Goal: Download file/media

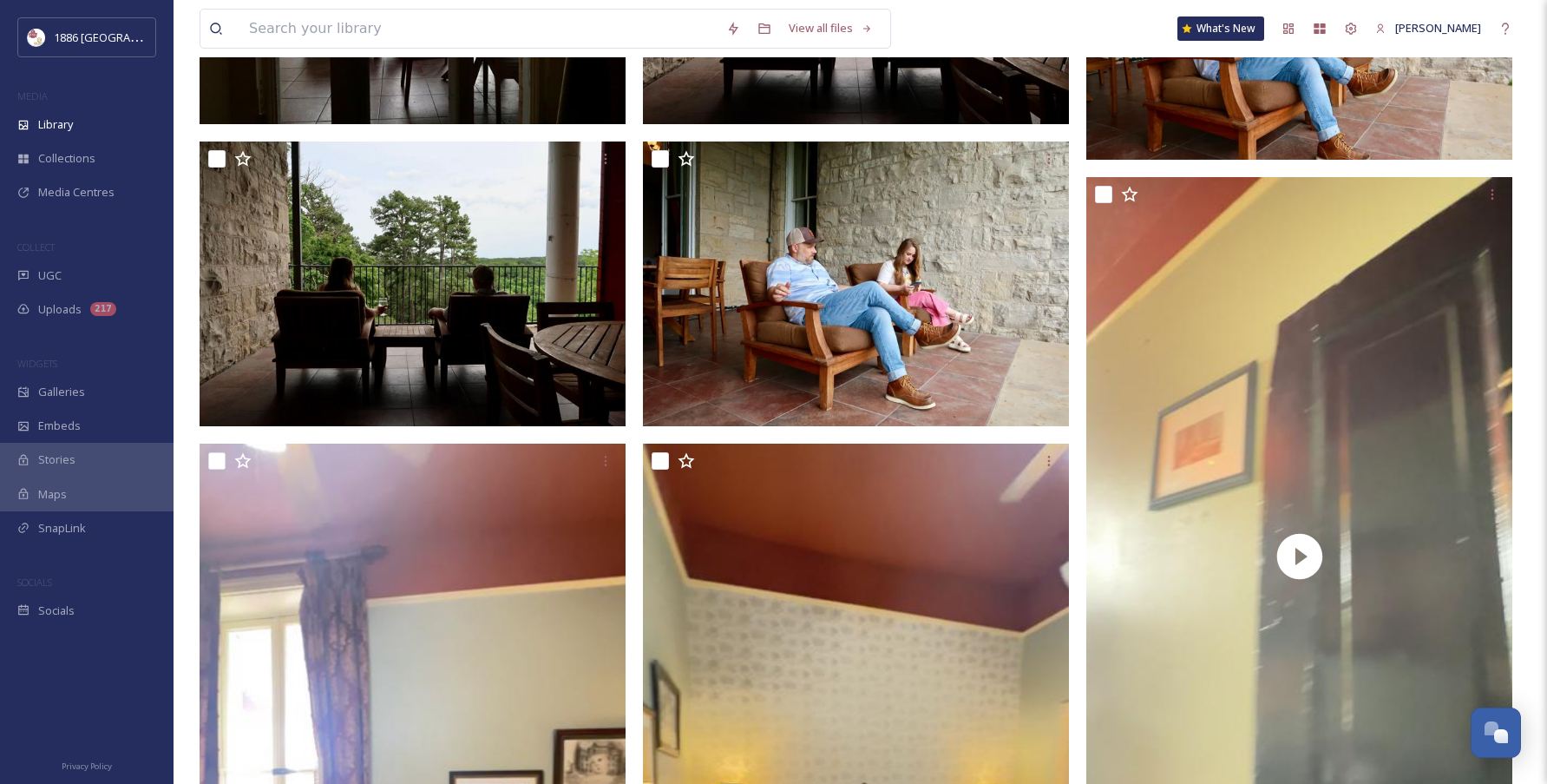
scroll to position [3100, 0]
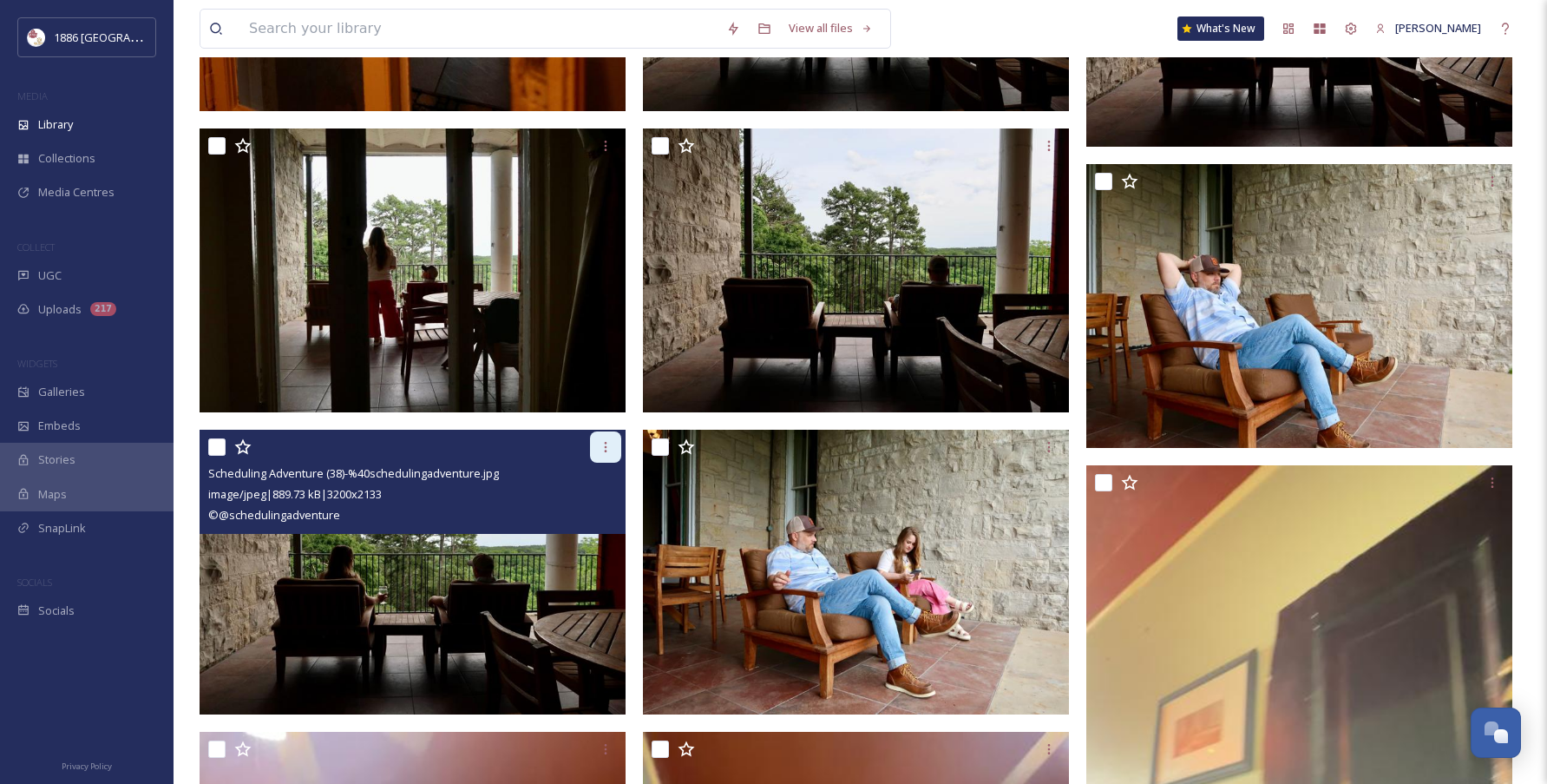
click at [600, 448] on icon at bounding box center [606, 446] width 13 height 13
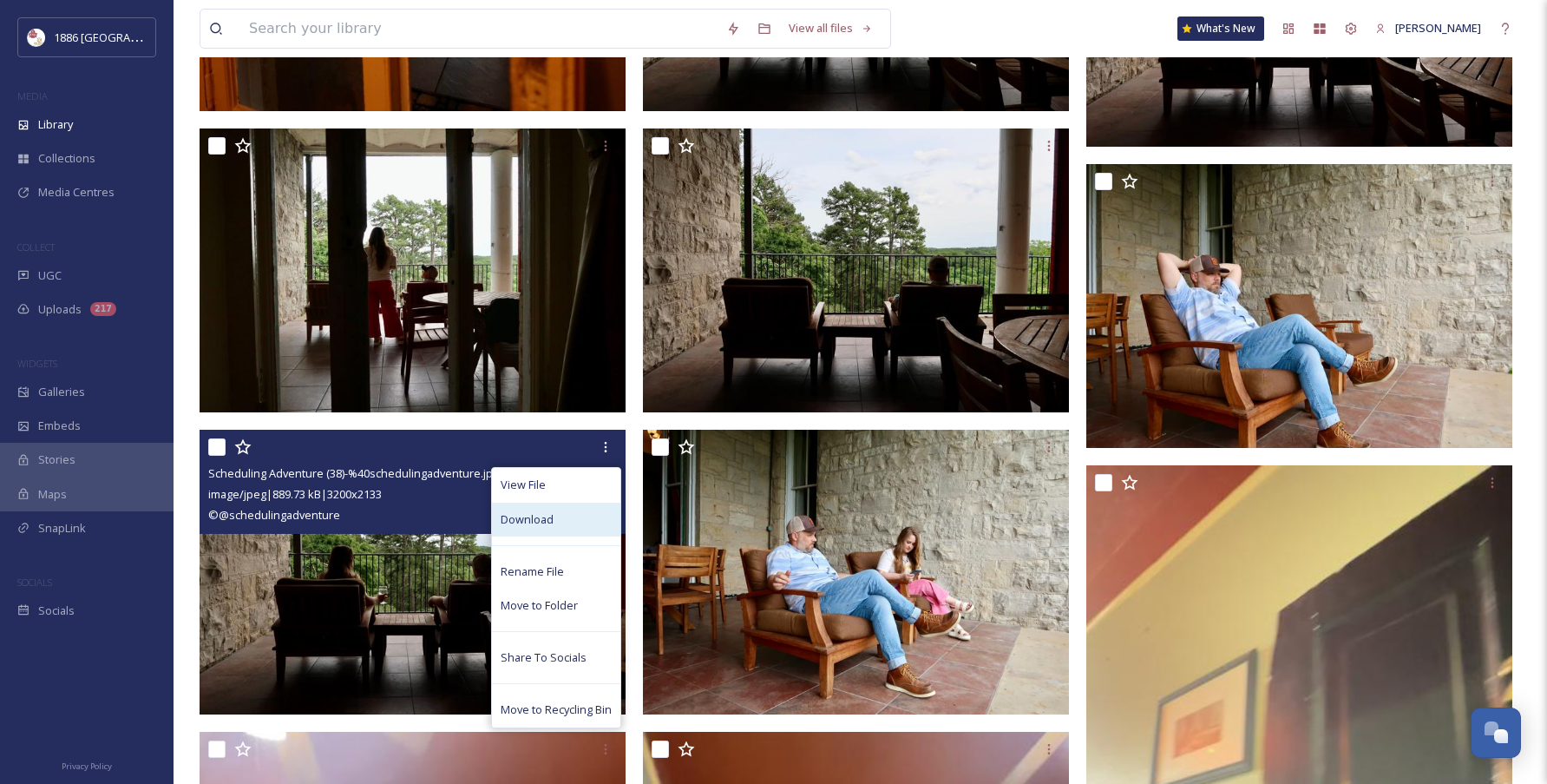
click at [571, 527] on div "Download" at bounding box center [557, 519] width 129 height 34
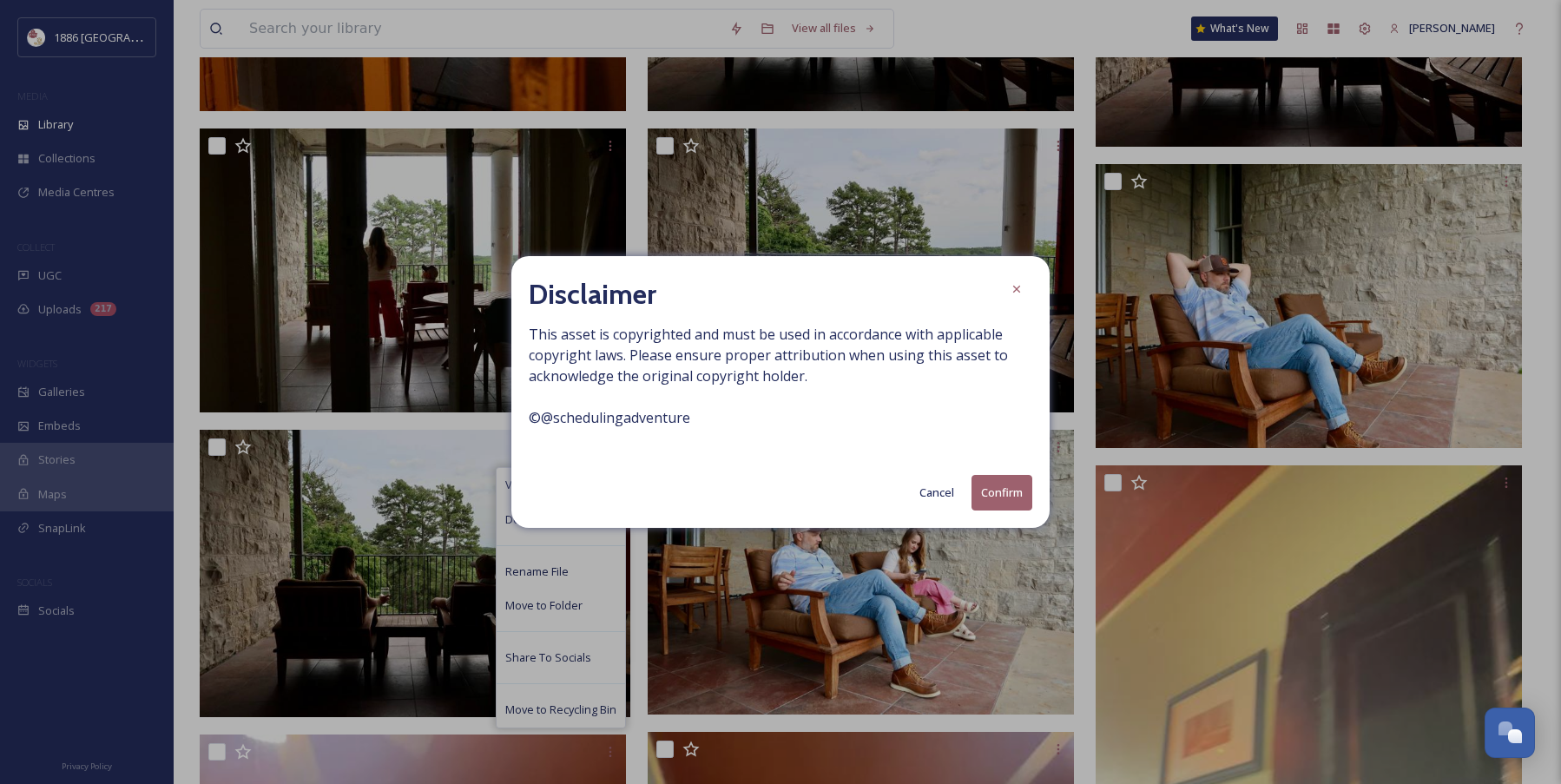
click at [934, 485] on button "Cancel" at bounding box center [937, 492] width 52 height 34
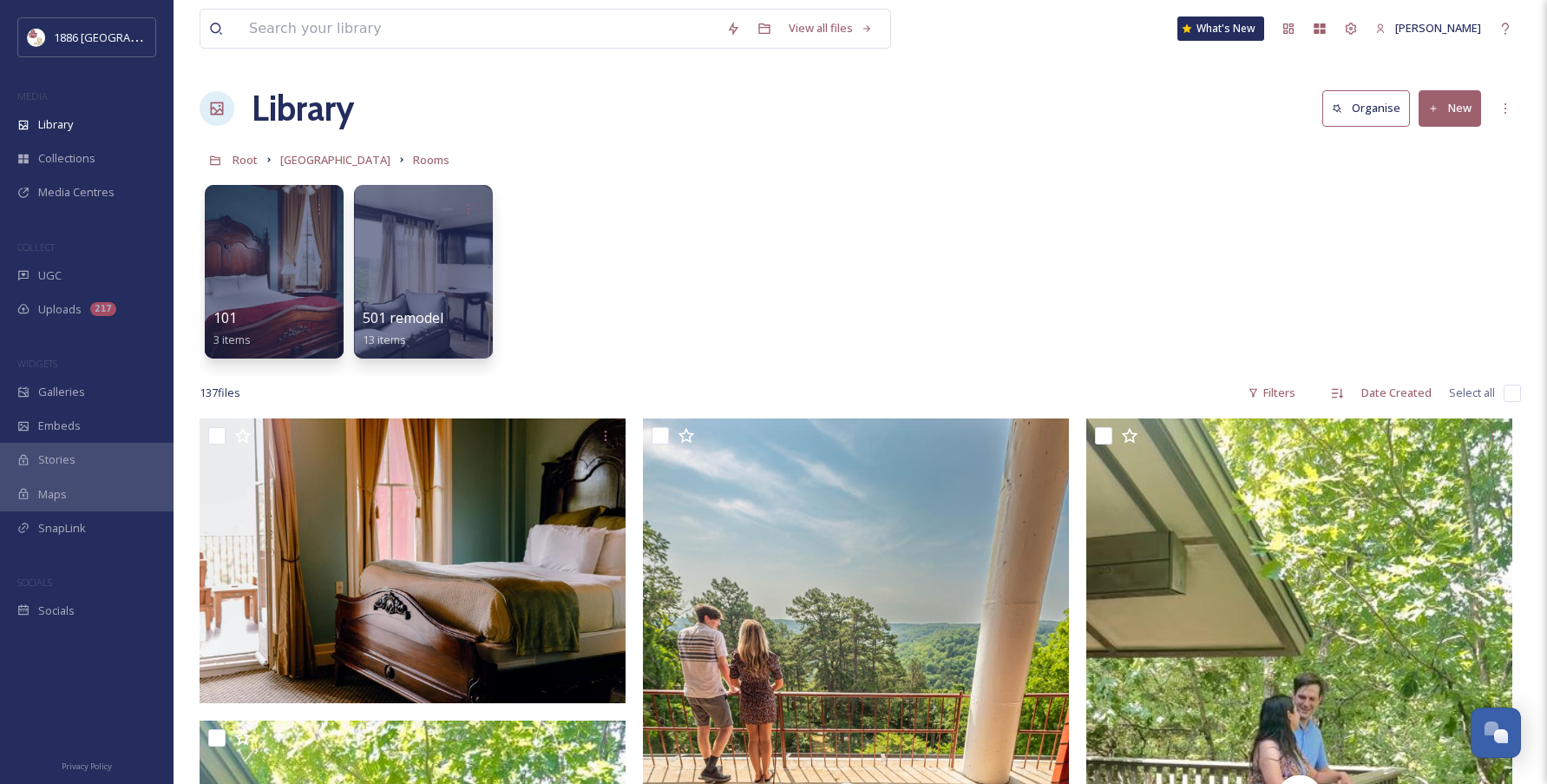
scroll to position [0, 0]
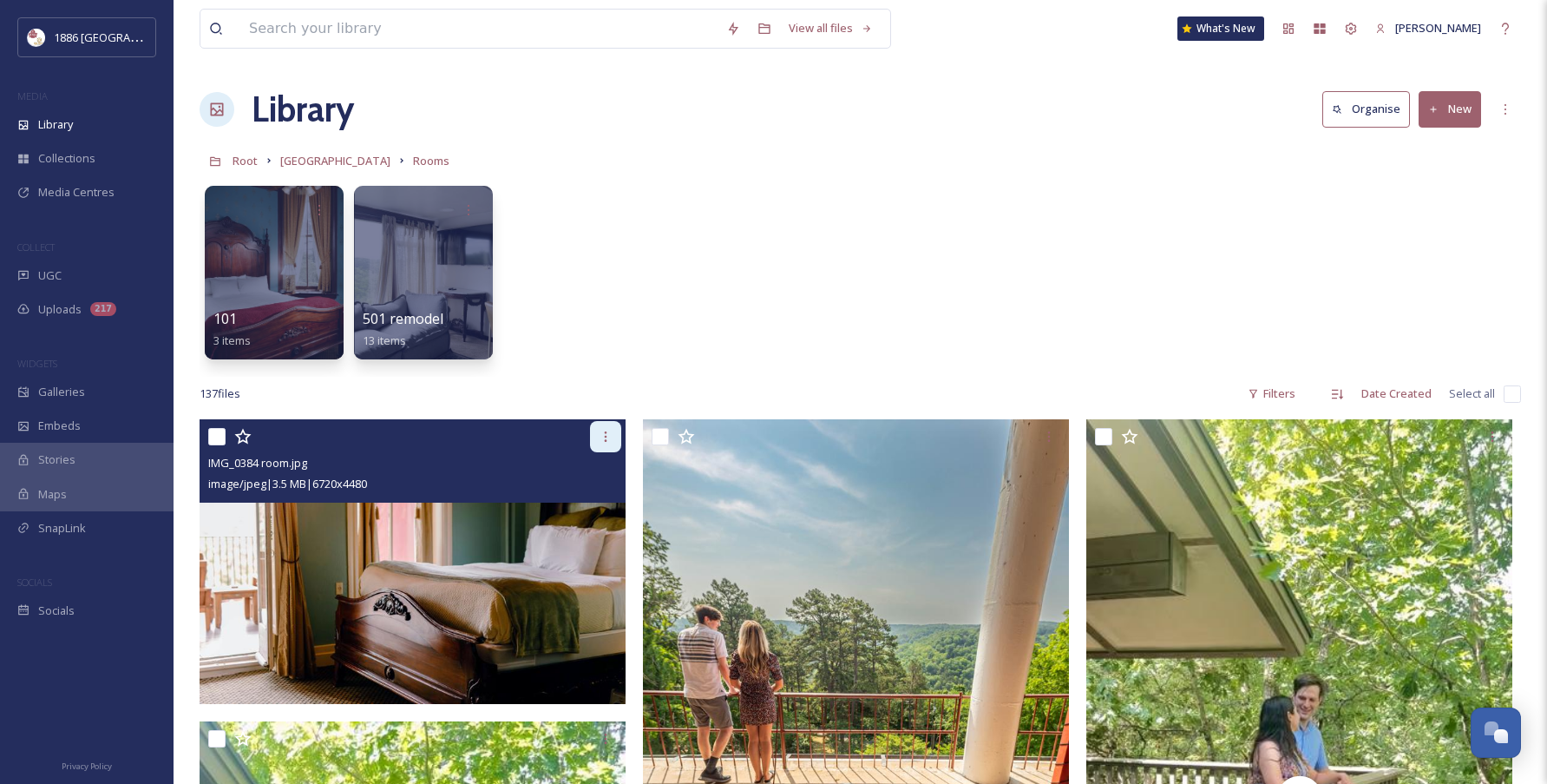
click at [610, 433] on icon at bounding box center [606, 437] width 13 height 13
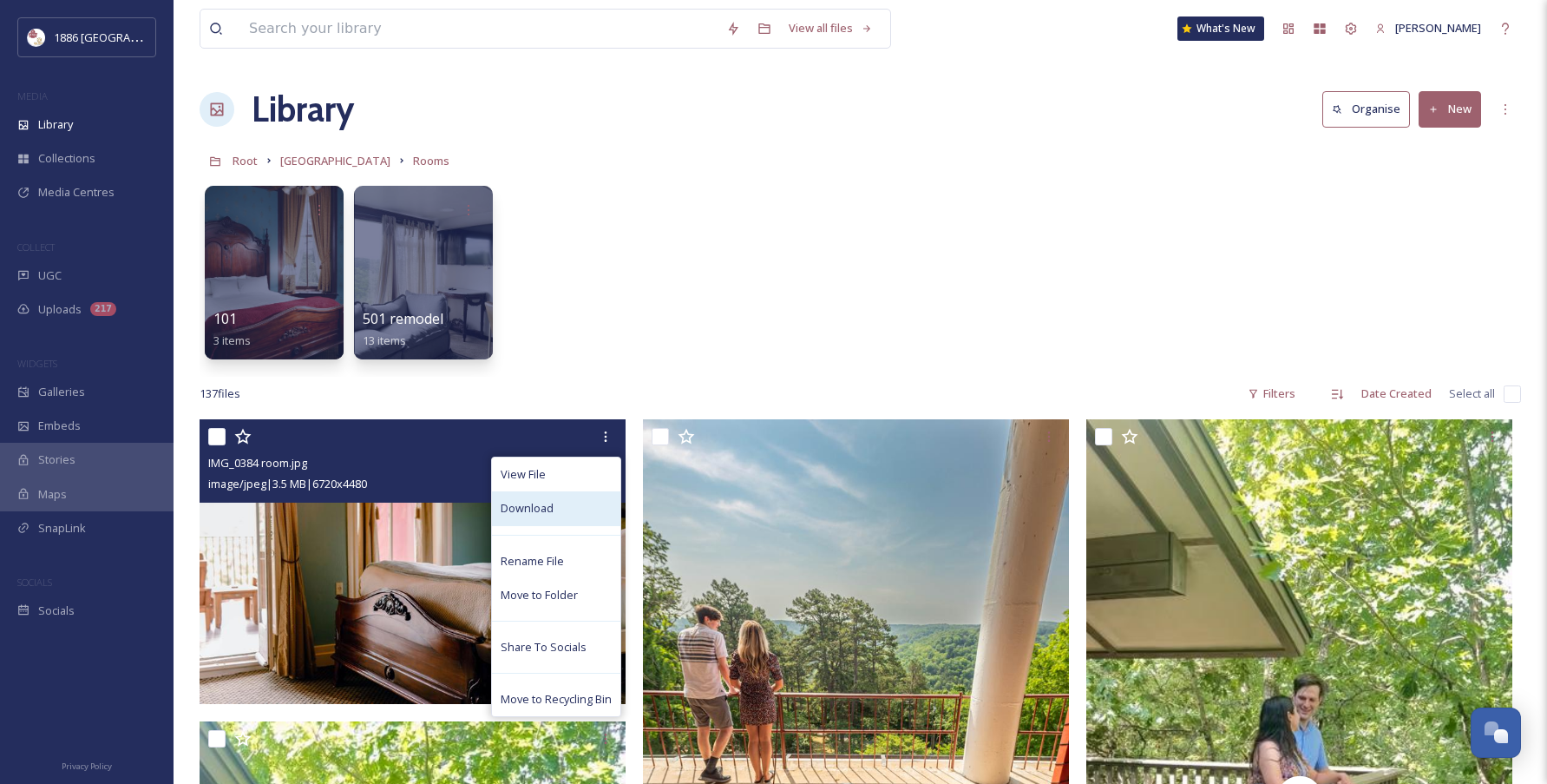
click at [571, 514] on div "Download" at bounding box center [557, 508] width 129 height 34
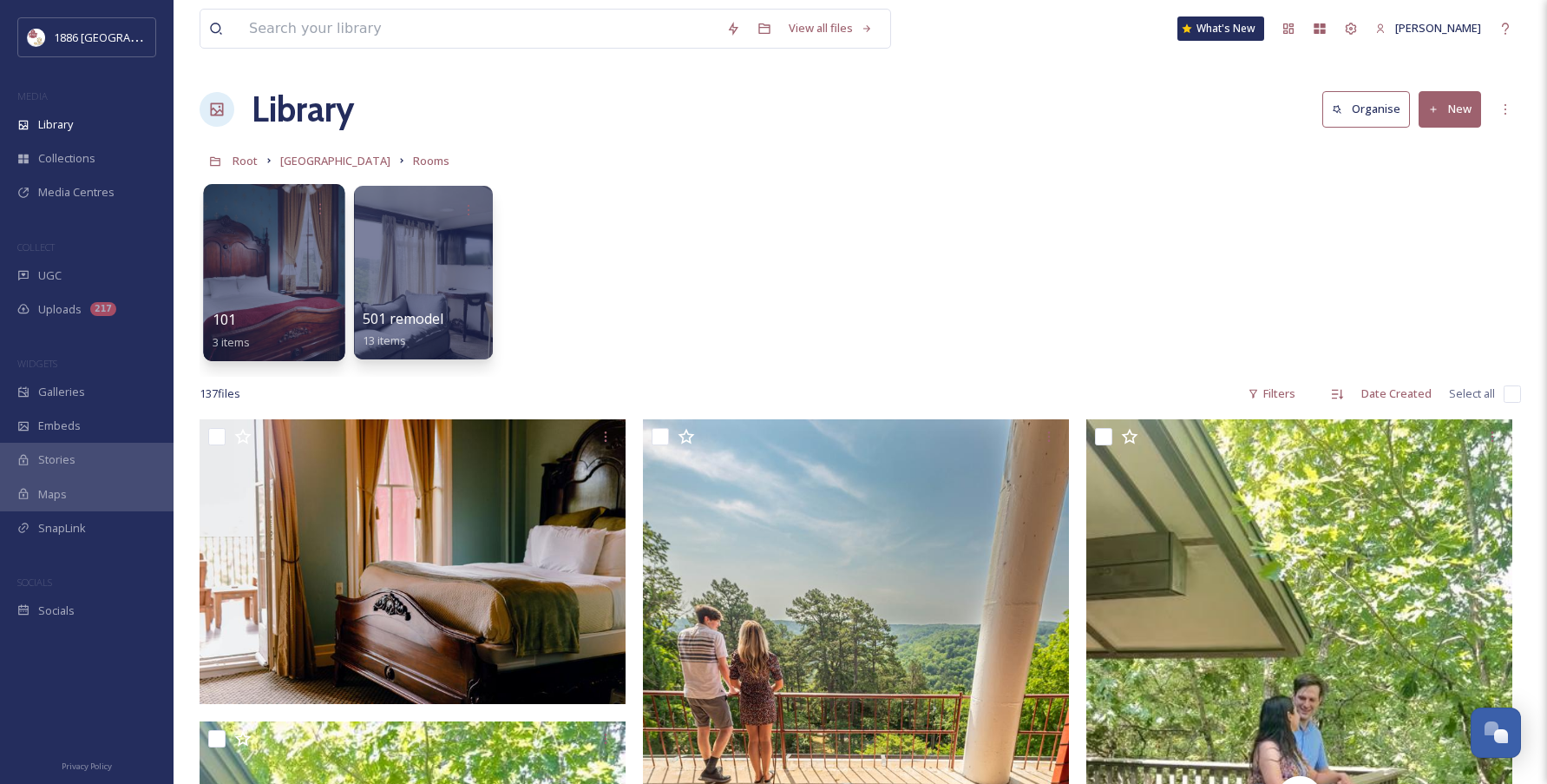
click at [220, 301] on div at bounding box center [274, 273] width 141 height 177
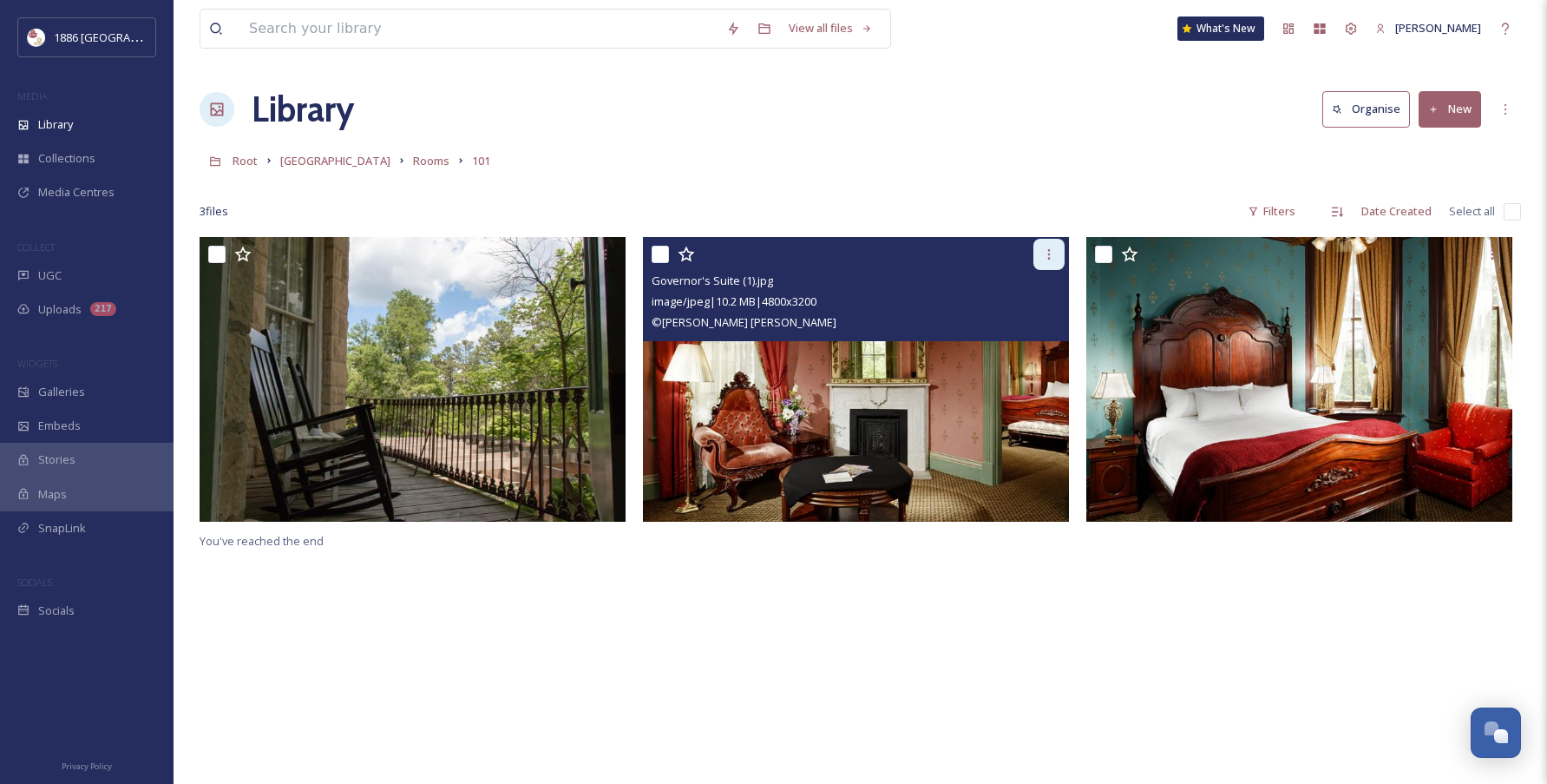
click at [1053, 260] on icon at bounding box center [1049, 254] width 13 height 13
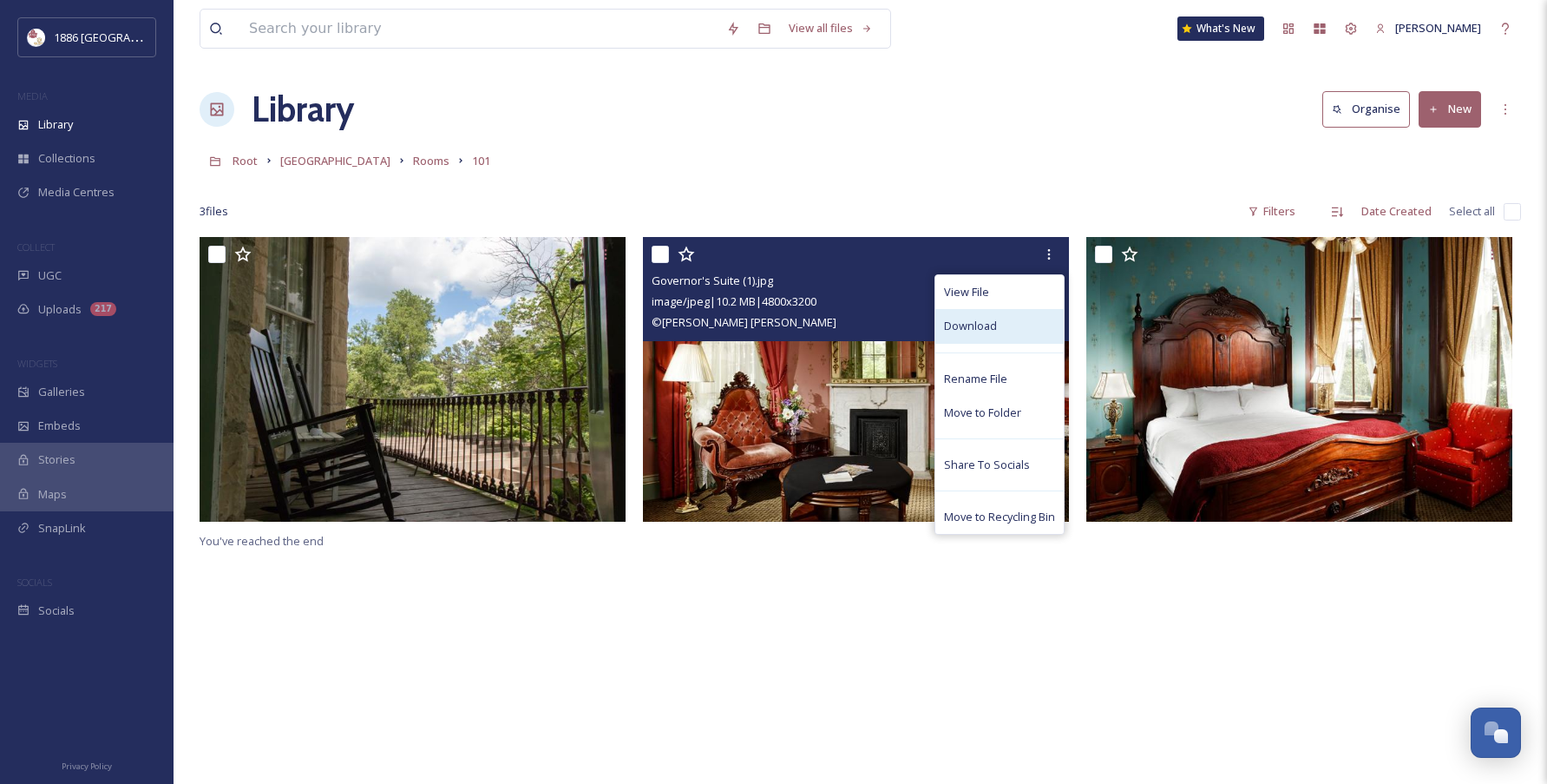
click at [1016, 316] on div "Download" at bounding box center [1000, 325] width 129 height 34
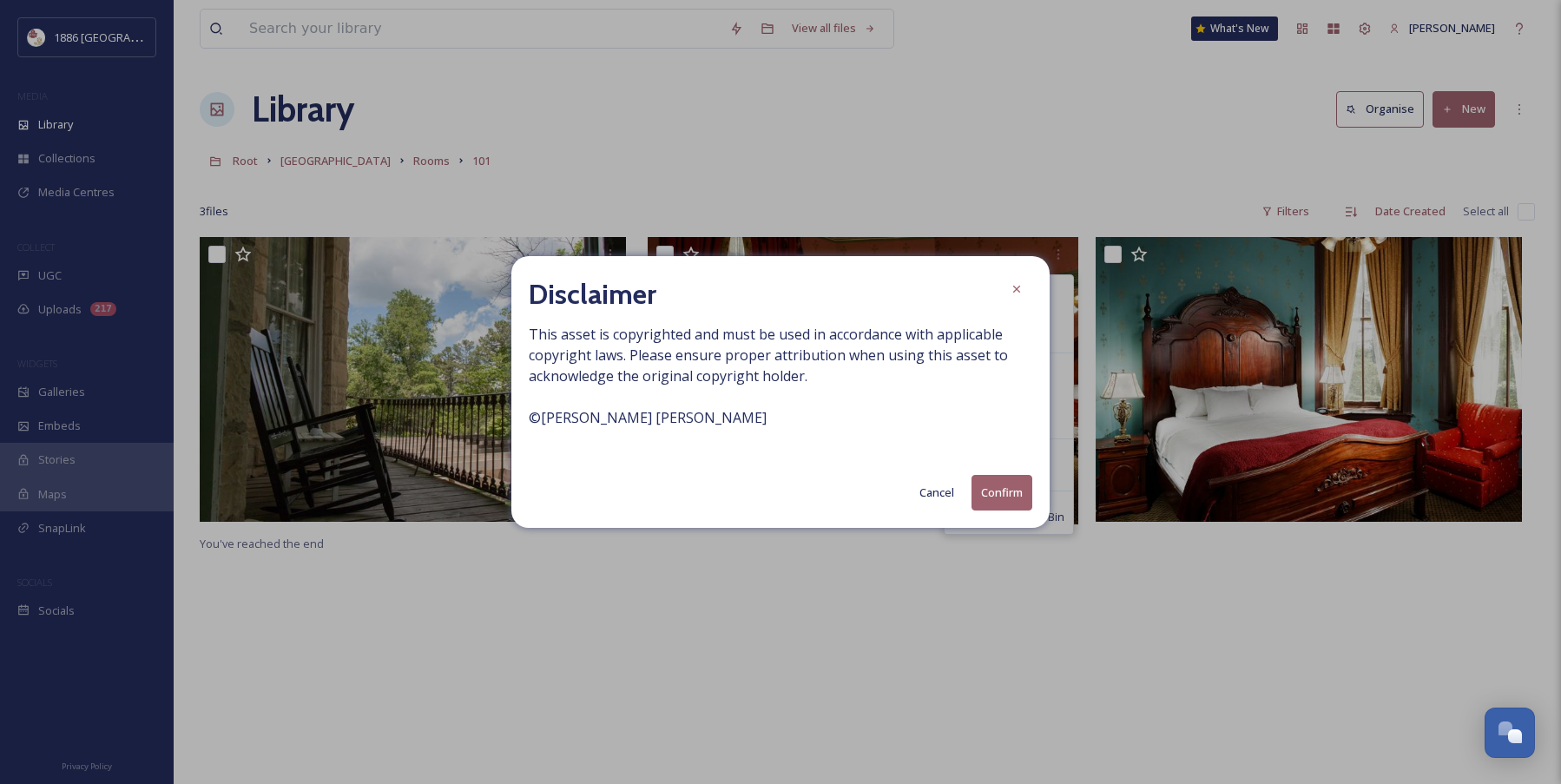
click at [927, 487] on button "Cancel" at bounding box center [937, 492] width 52 height 34
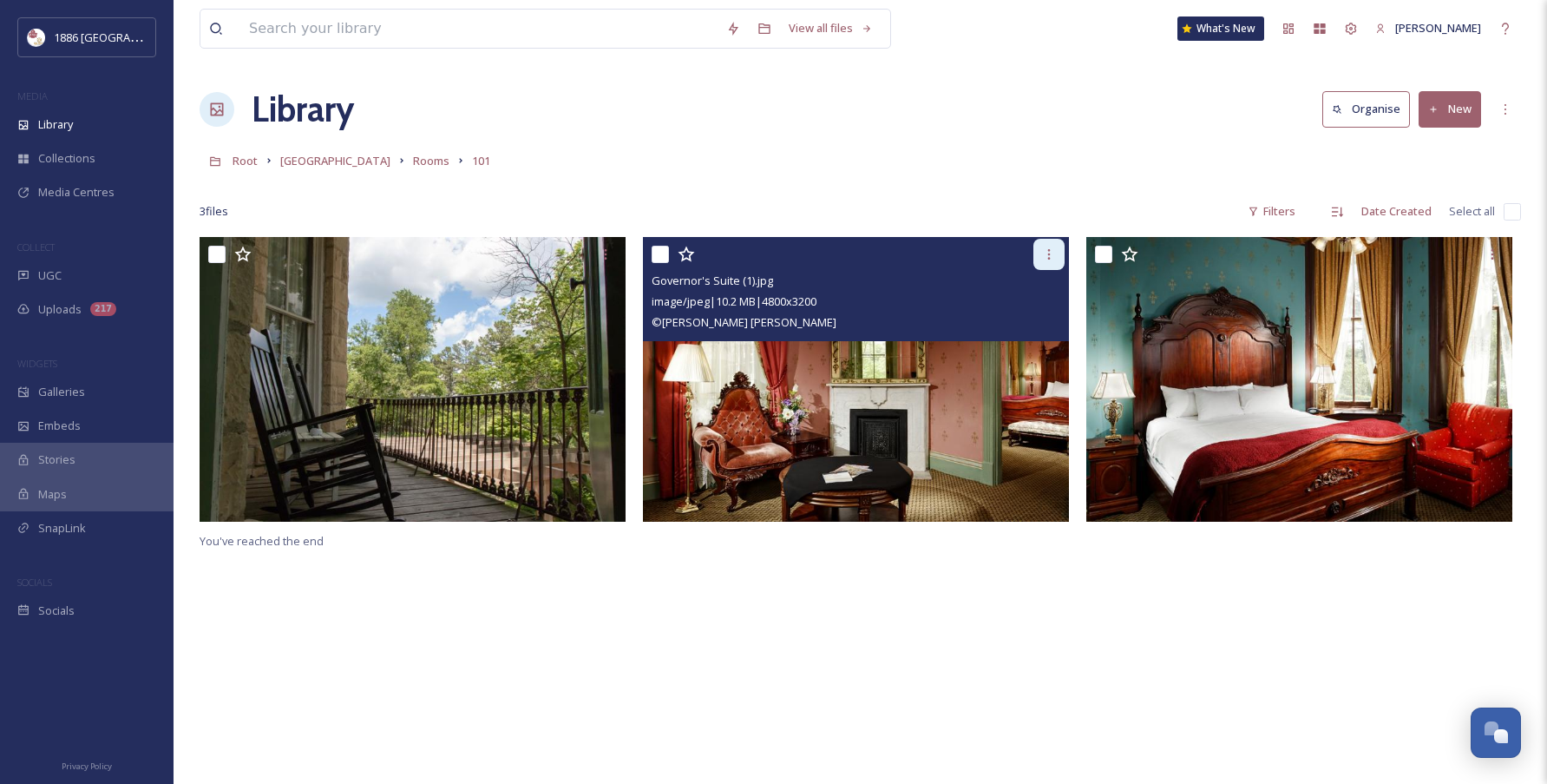
click at [1052, 252] on icon at bounding box center [1049, 254] width 13 height 13
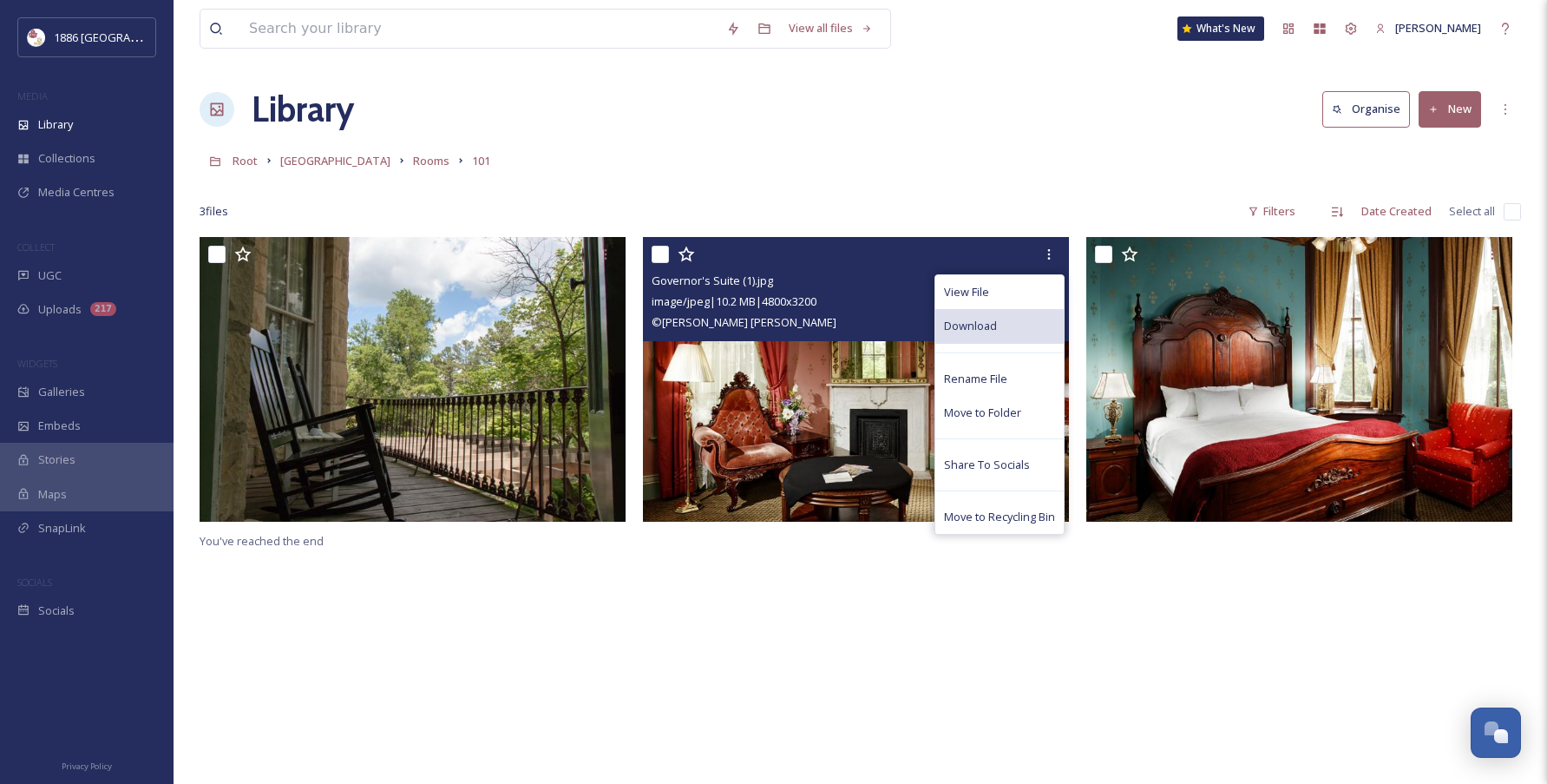
click at [1011, 320] on div "Download" at bounding box center [1000, 325] width 129 height 34
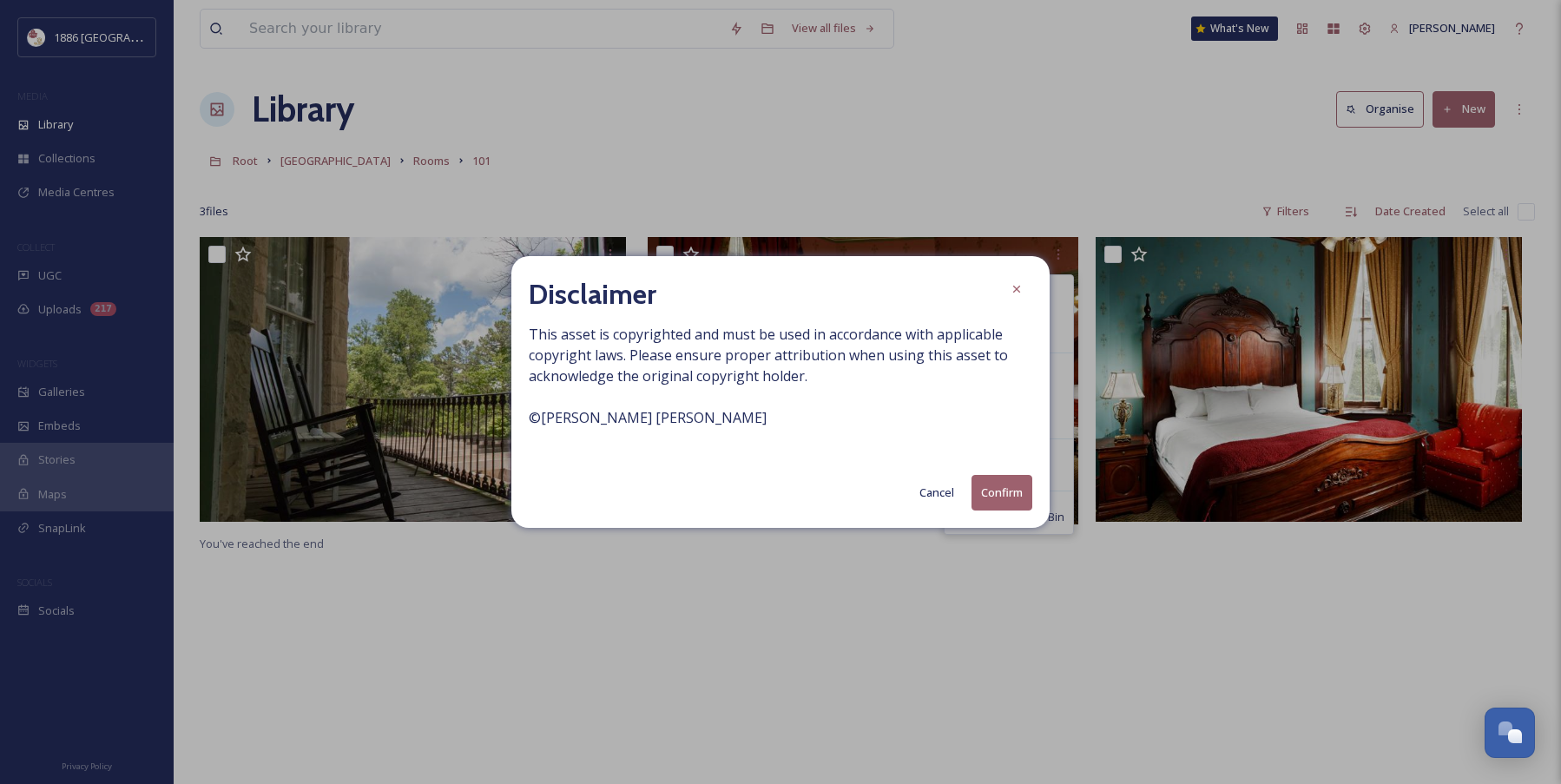
click at [1011, 492] on button "Confirm" at bounding box center [1001, 492] width 60 height 36
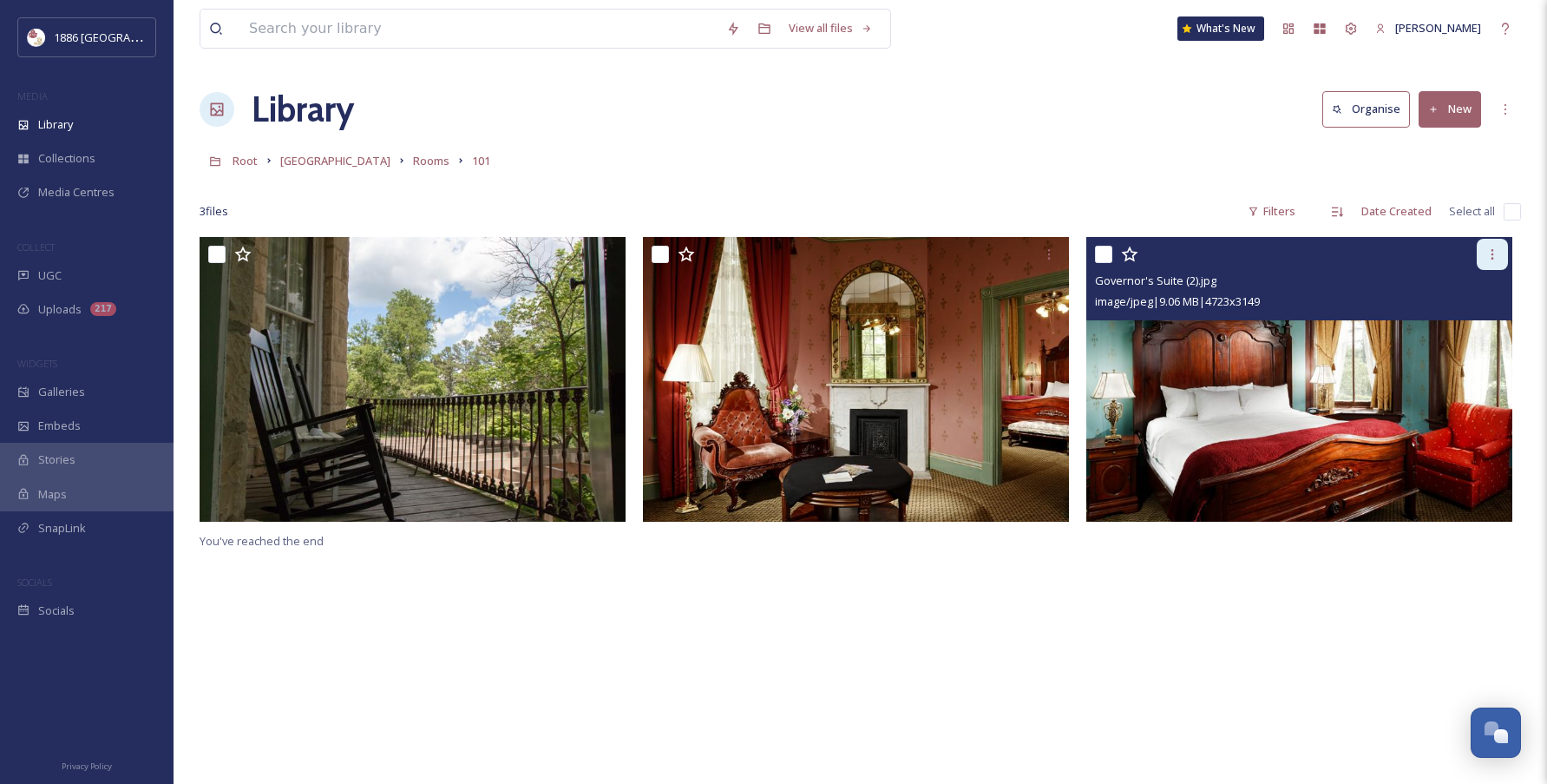
click at [1484, 255] on div at bounding box center [1492, 254] width 32 height 32
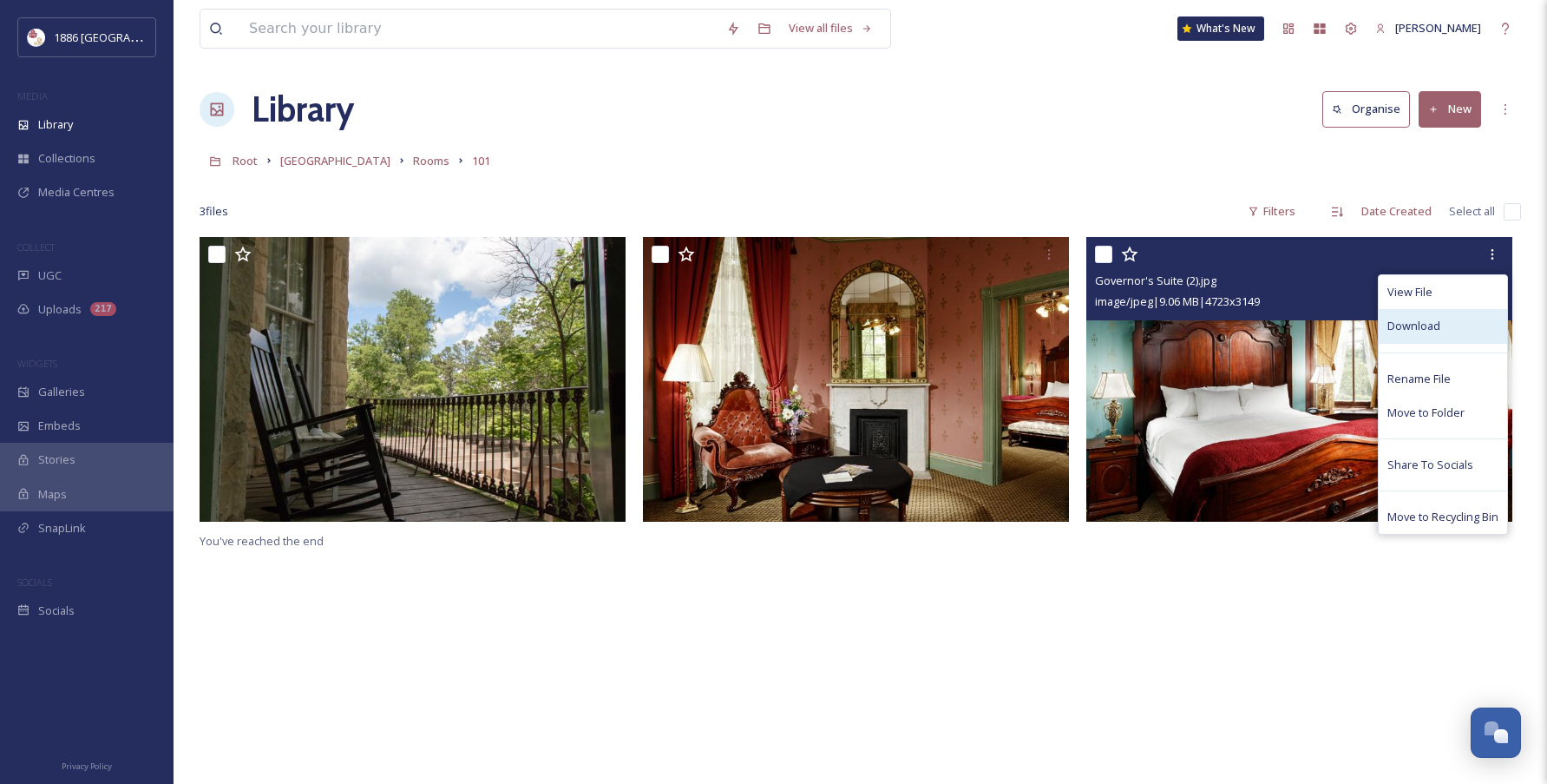
click at [1423, 323] on span "Download" at bounding box center [1414, 325] width 53 height 16
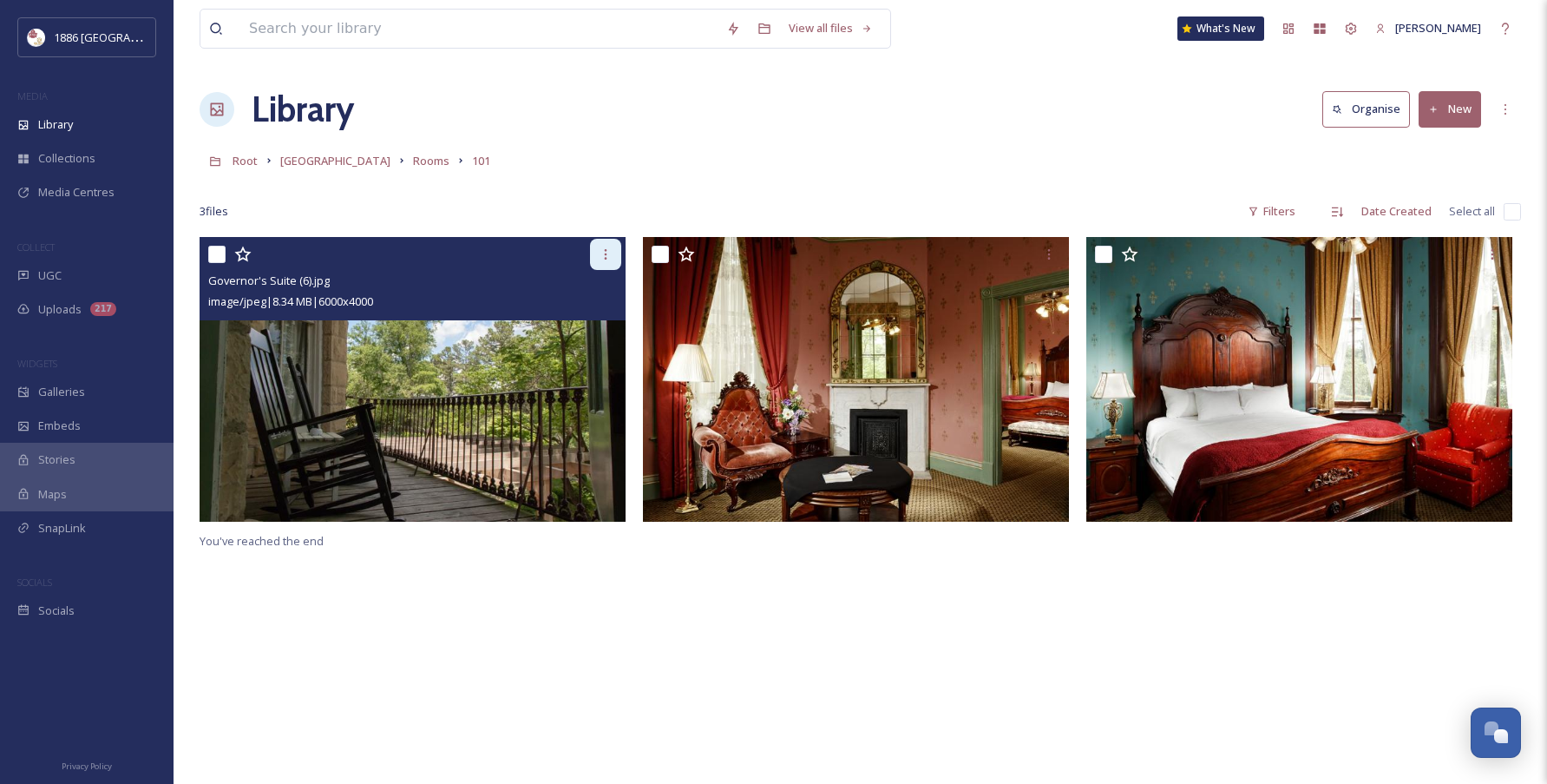
click at [598, 245] on div at bounding box center [606, 254] width 32 height 32
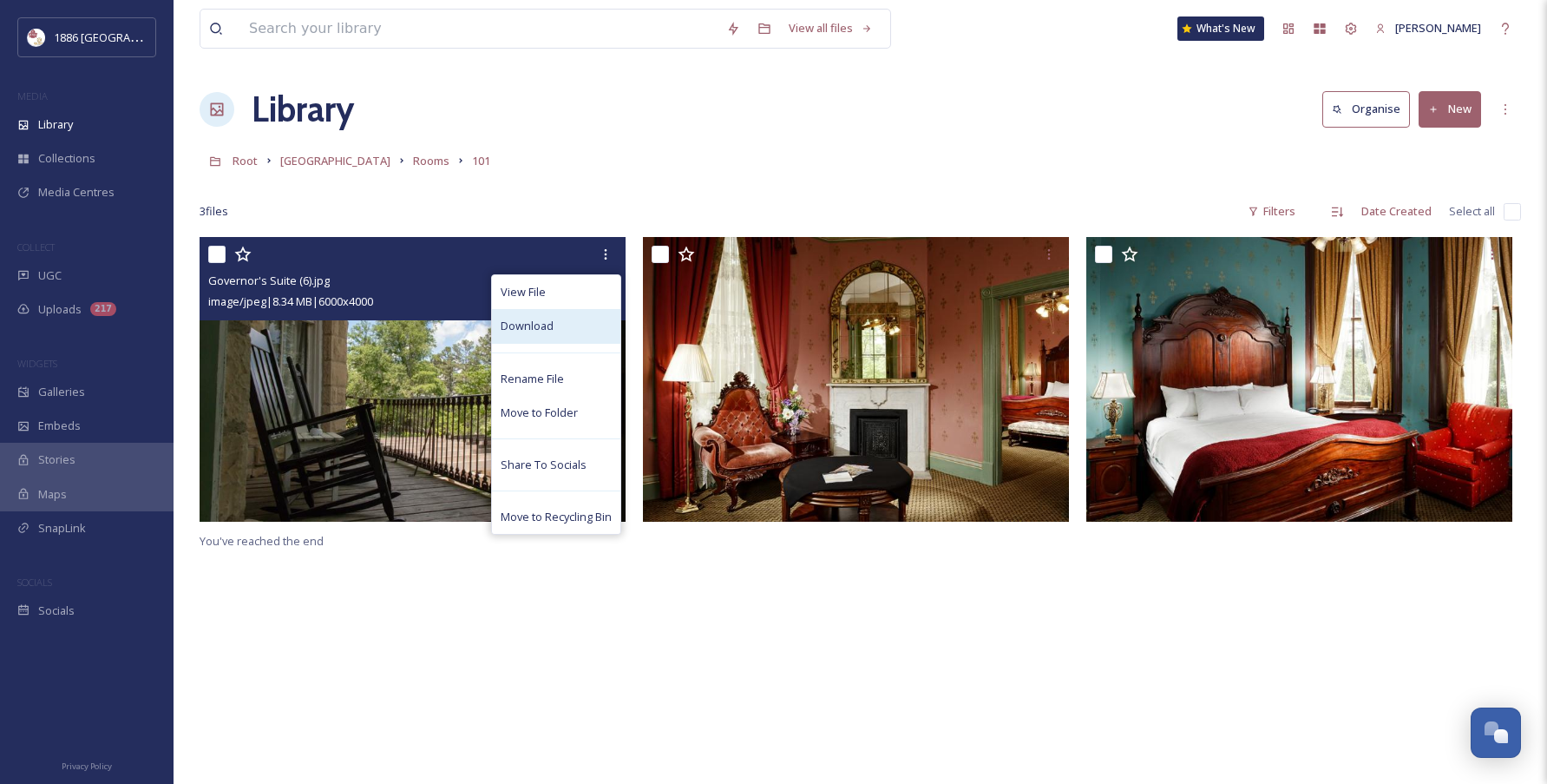
click at [570, 328] on div "Download" at bounding box center [557, 325] width 129 height 34
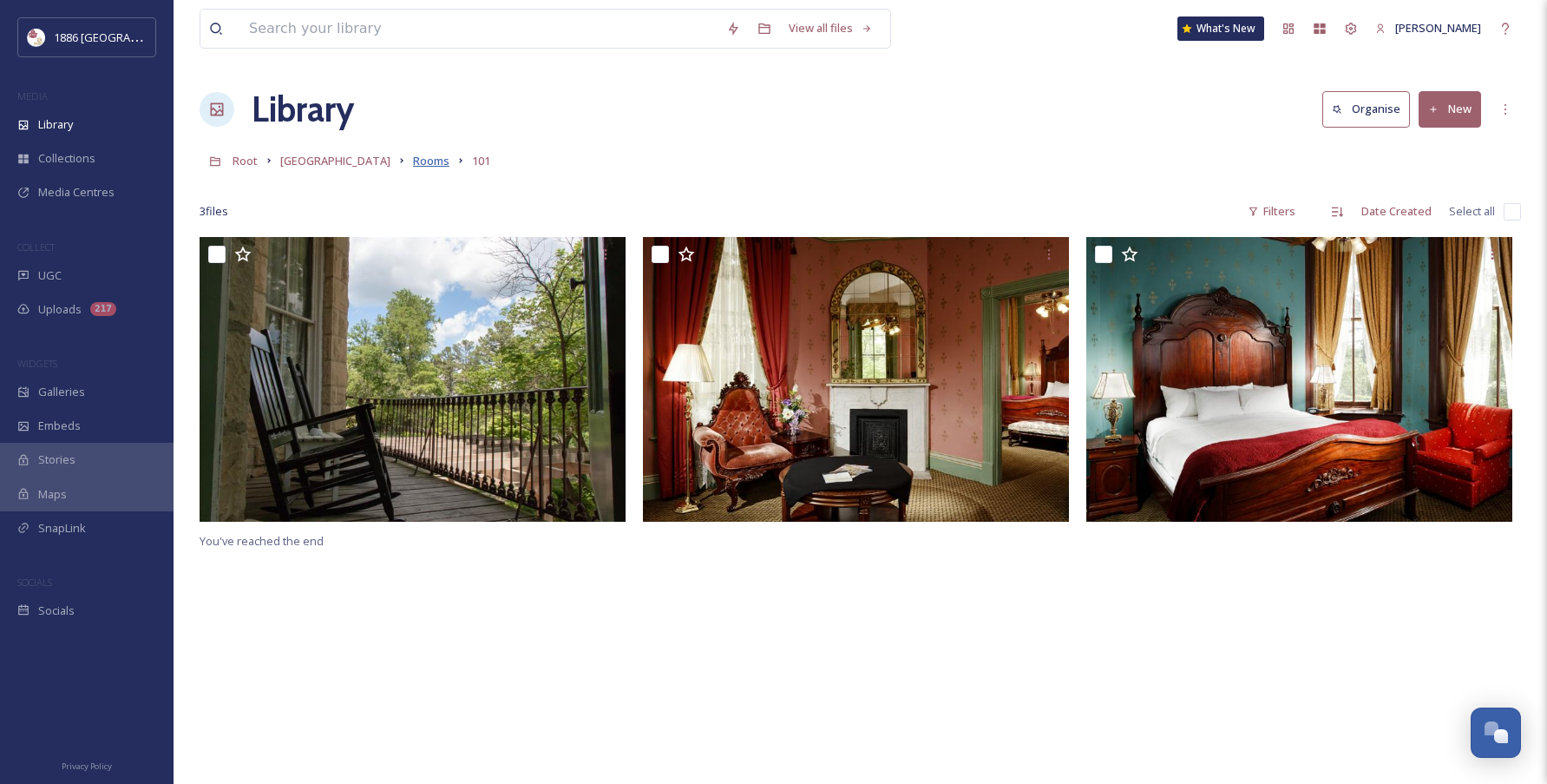
click at [413, 168] on span "Rooms" at bounding box center [431, 160] width 36 height 15
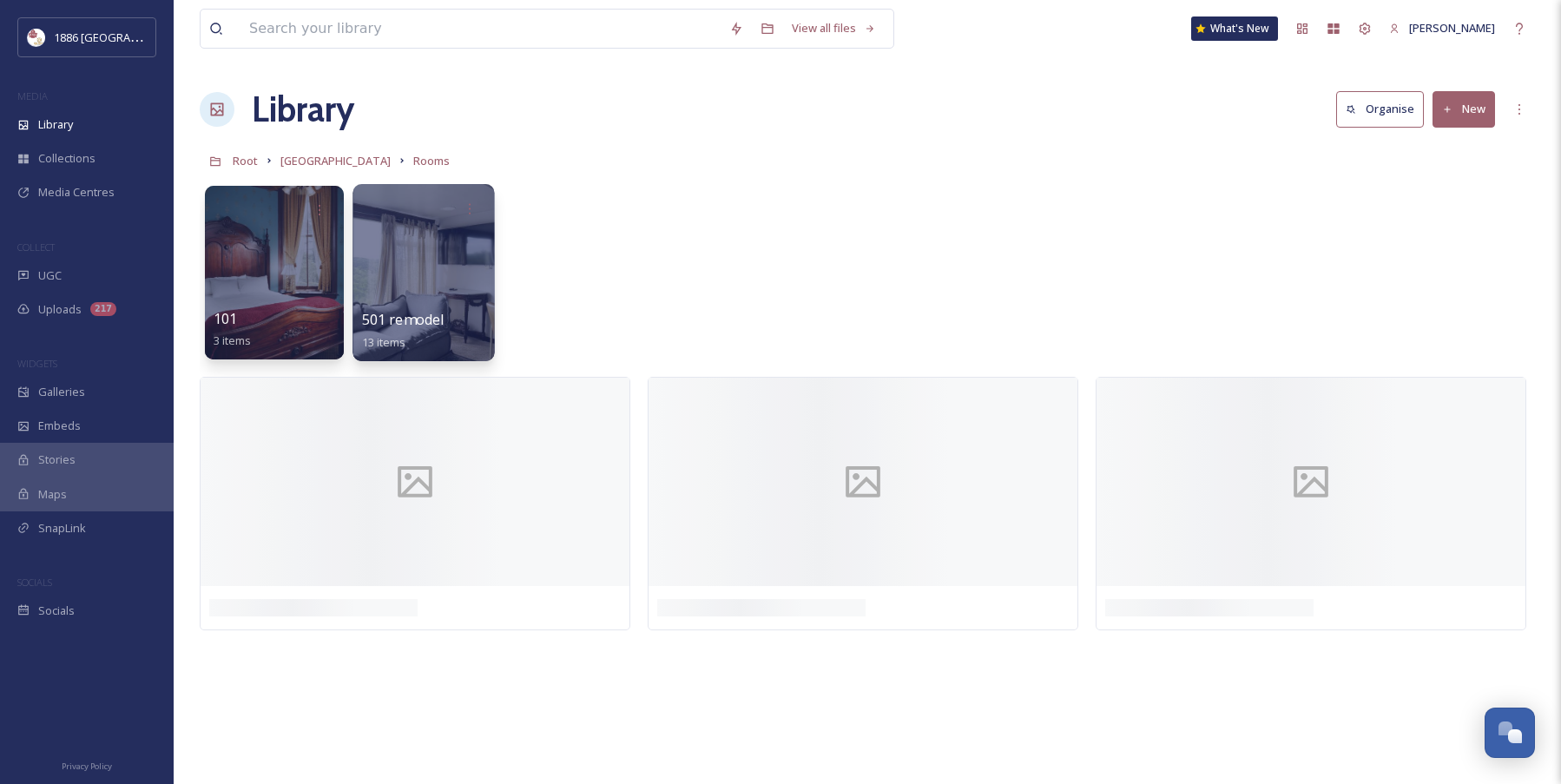
click at [403, 313] on span "501 remodel" at bounding box center [403, 320] width 83 height 19
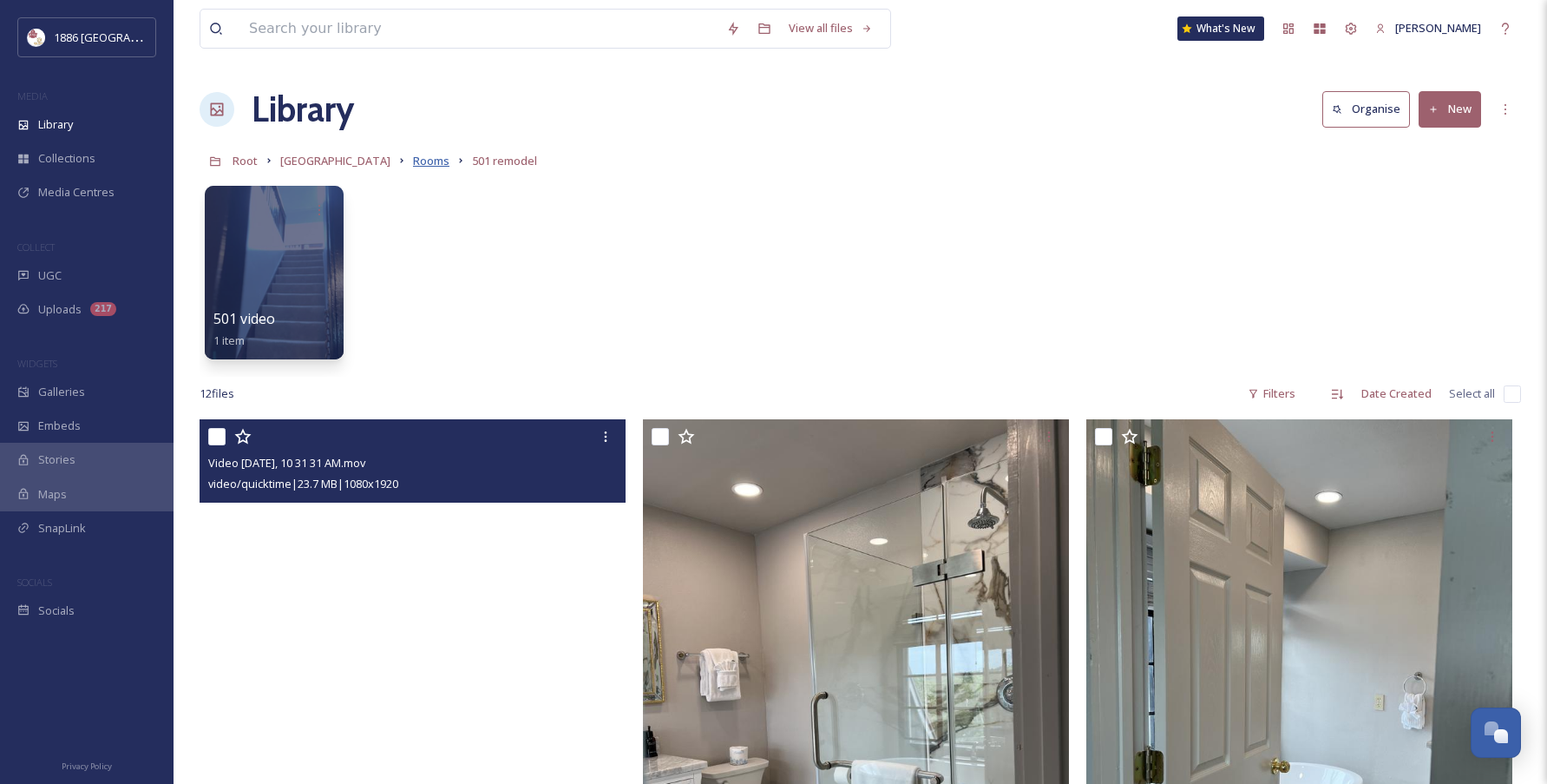
click at [413, 157] on span "Rooms" at bounding box center [431, 160] width 36 height 15
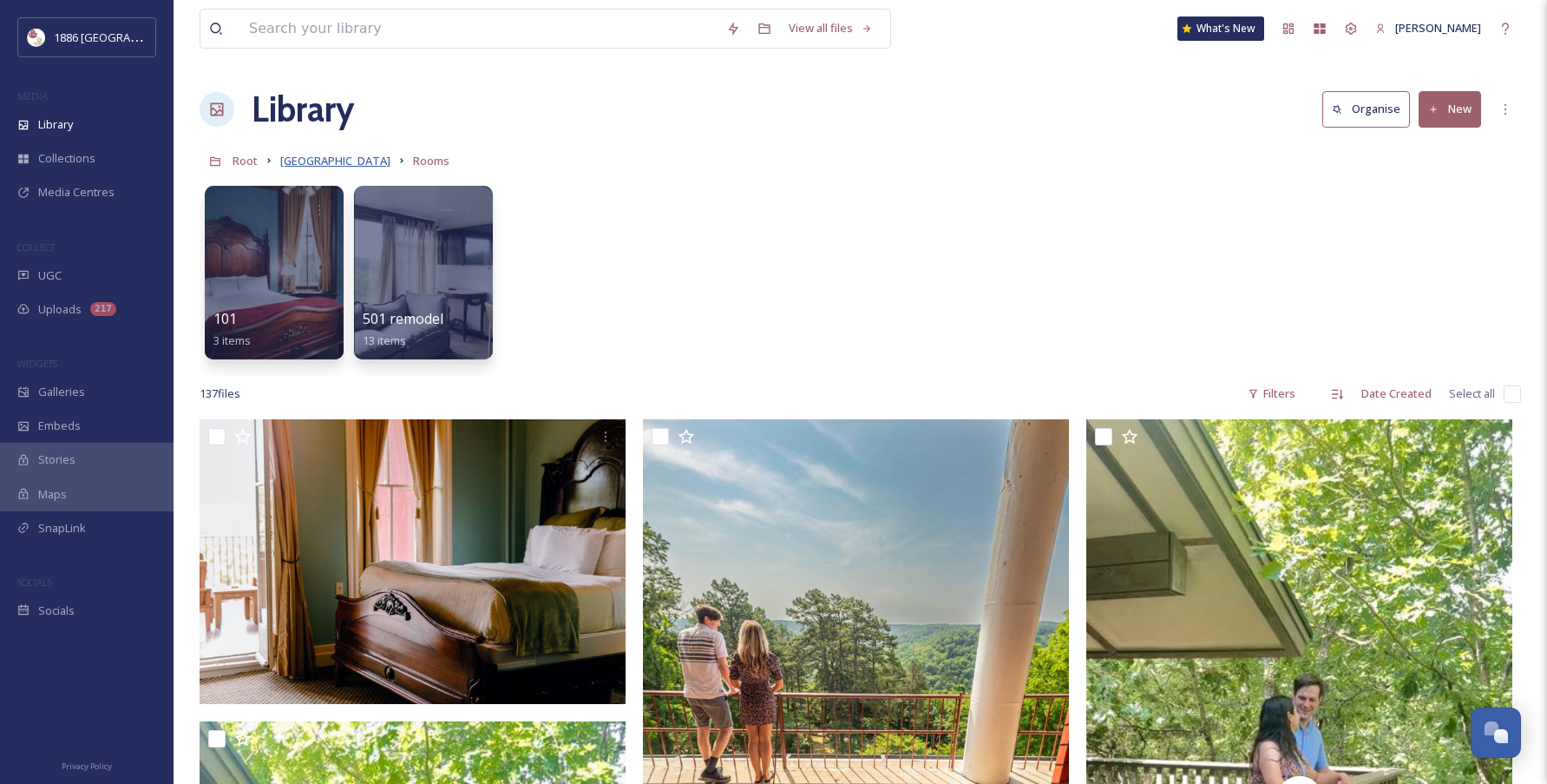
click at [314, 158] on span "[GEOGRAPHIC_DATA]" at bounding box center [335, 160] width 110 height 15
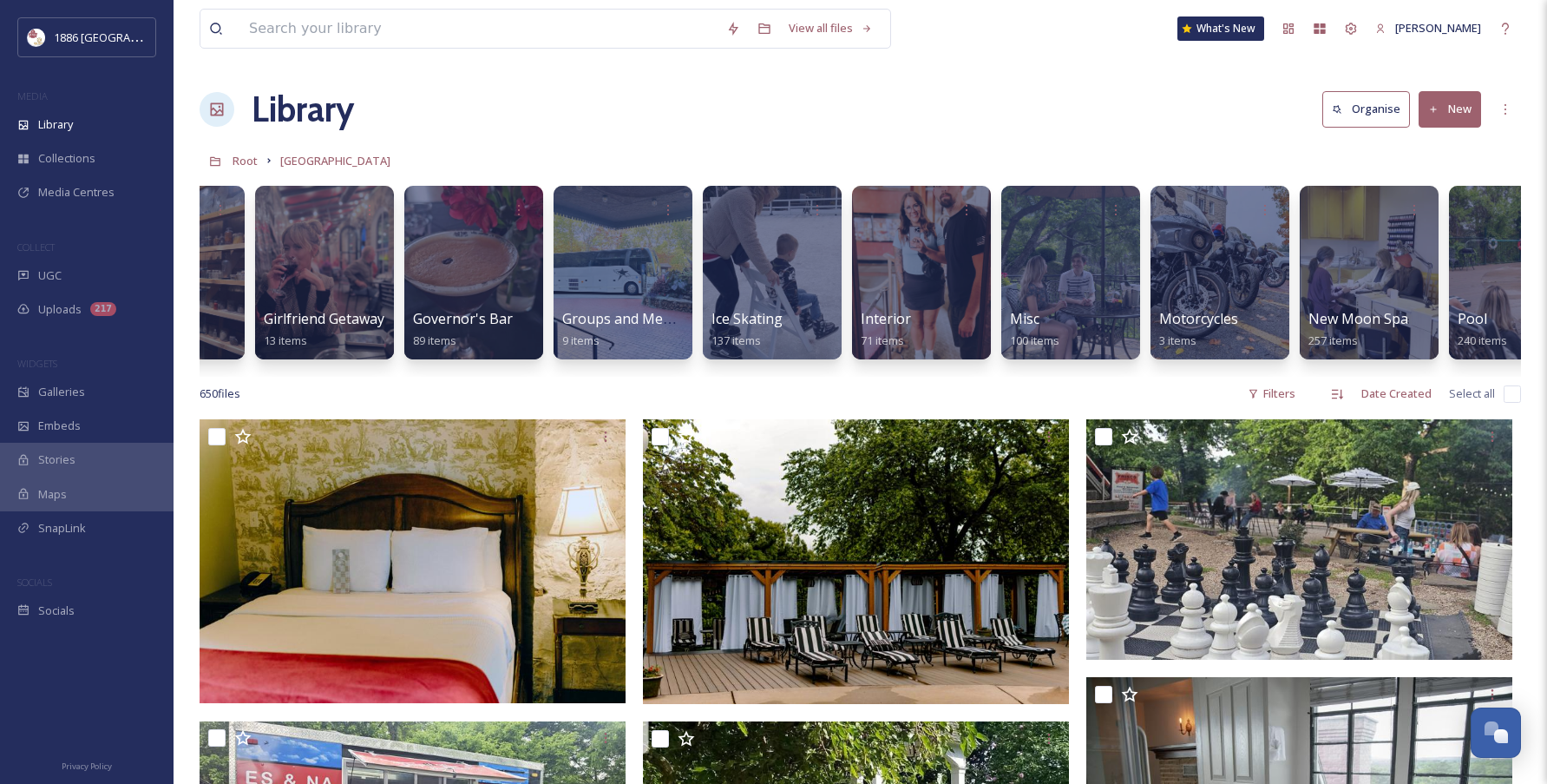
scroll to position [0, 1739]
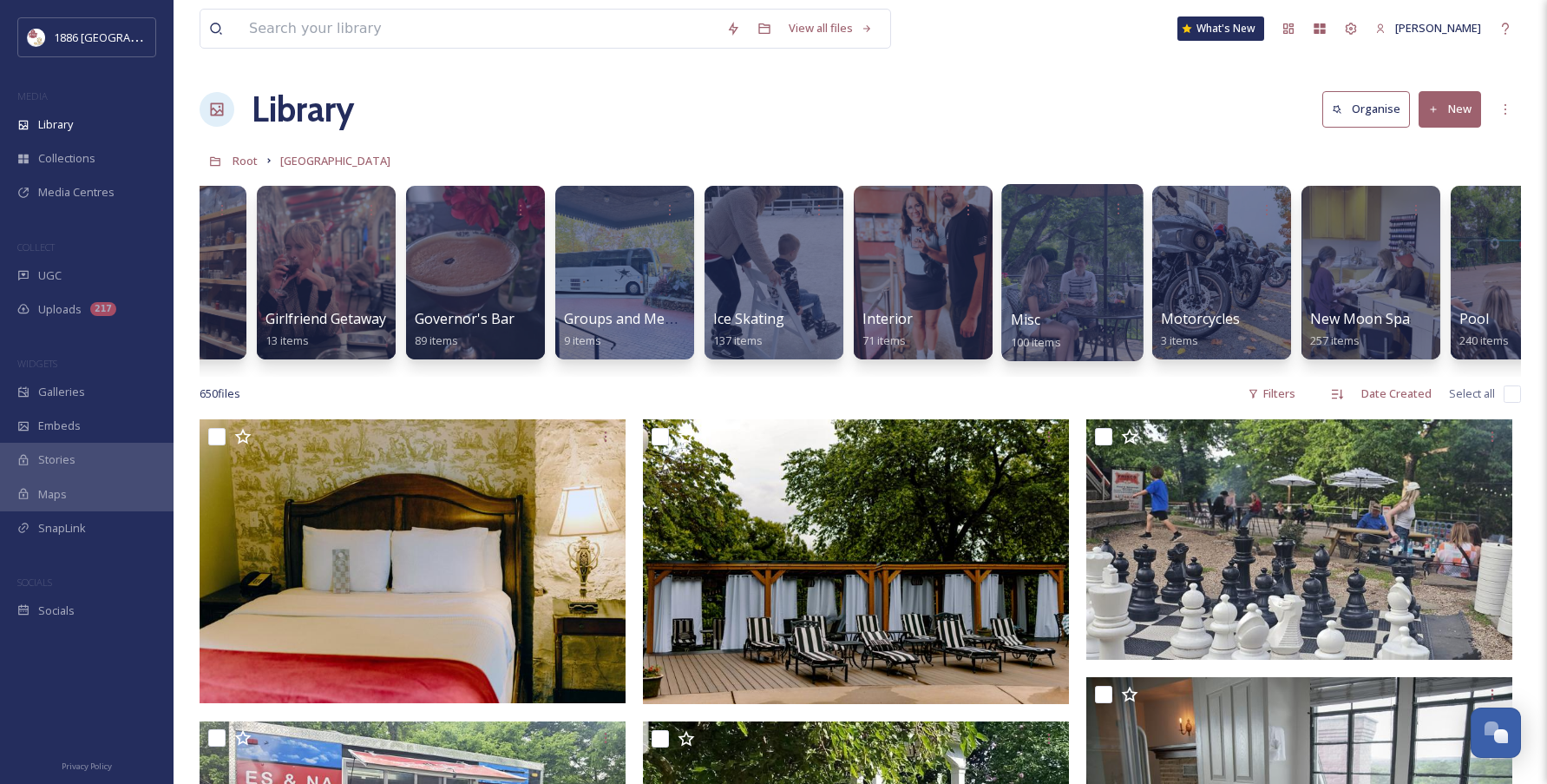
click at [1081, 296] on div at bounding box center [1071, 273] width 141 height 177
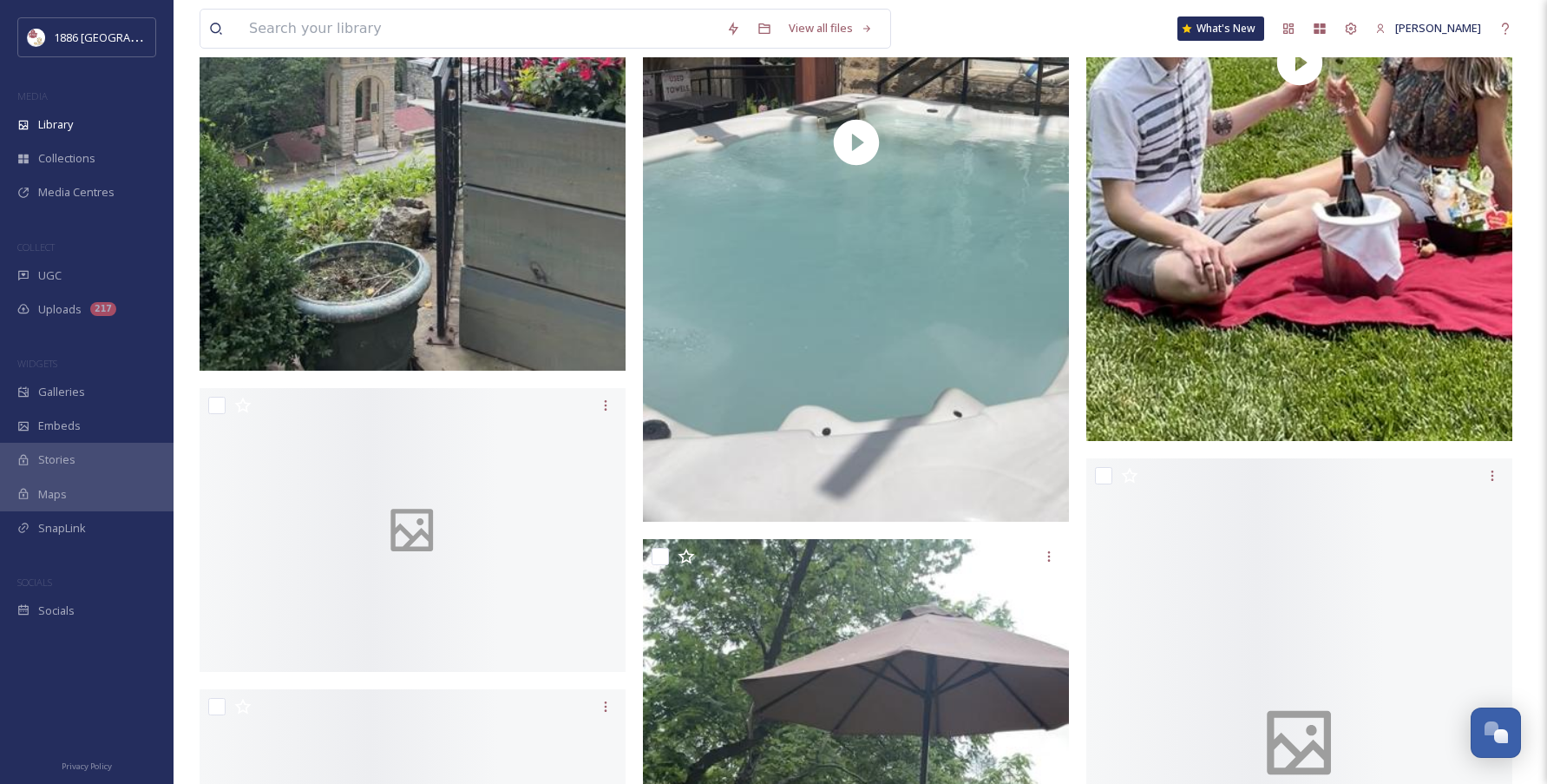
scroll to position [6813, 0]
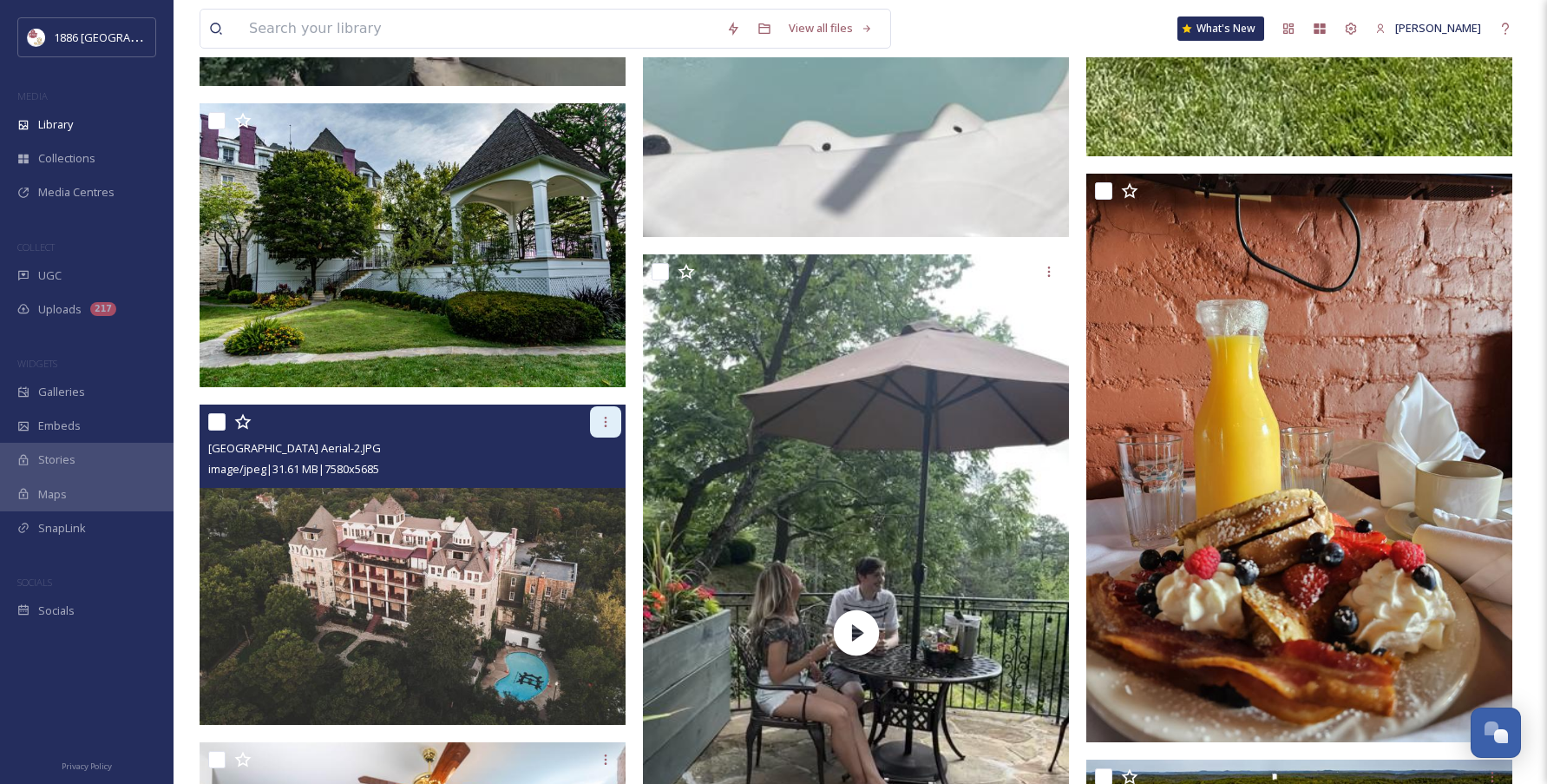
click at [605, 425] on icon at bounding box center [606, 421] width 3 height 11
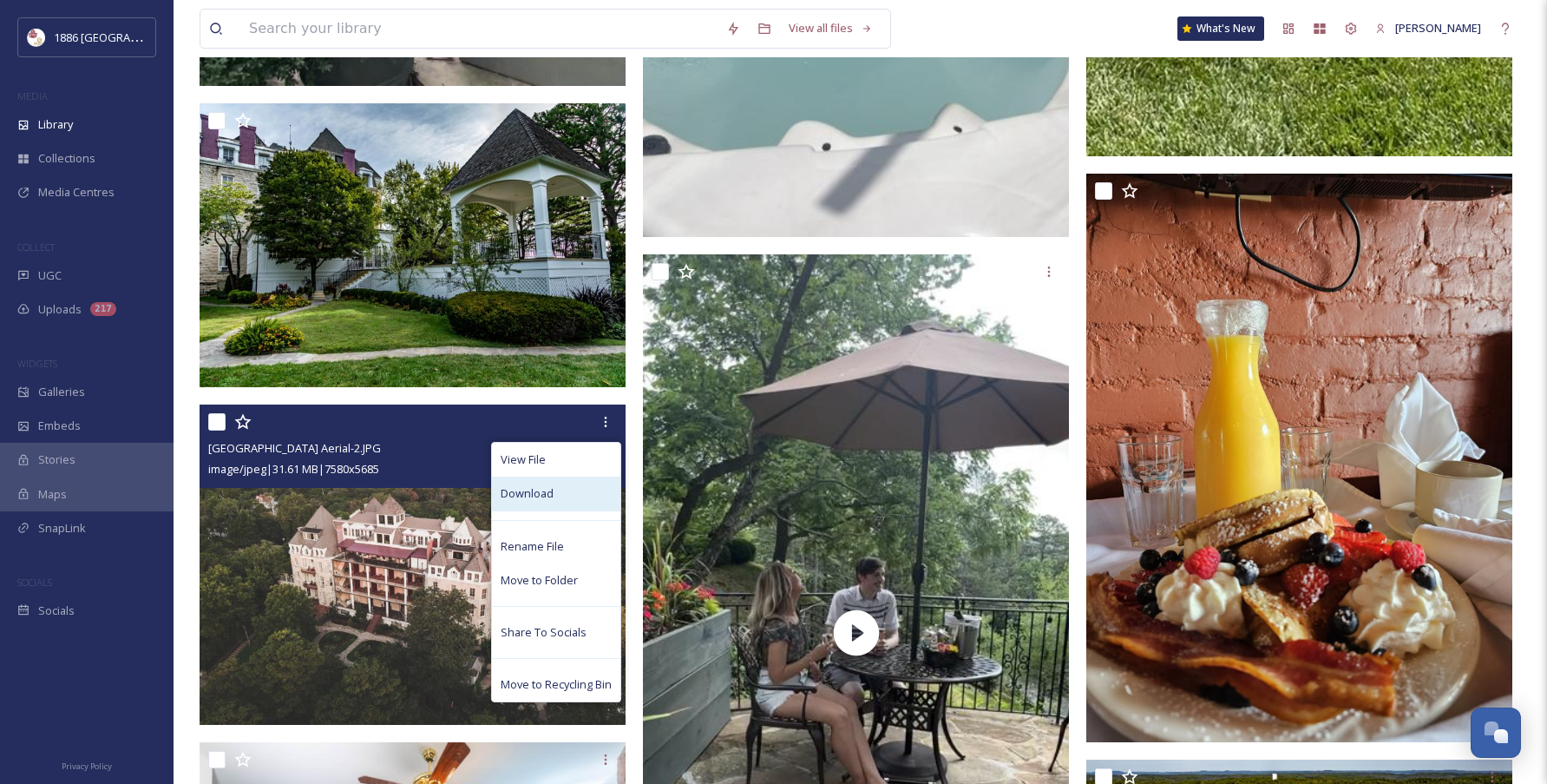
click at [583, 483] on div "Download" at bounding box center [557, 492] width 129 height 34
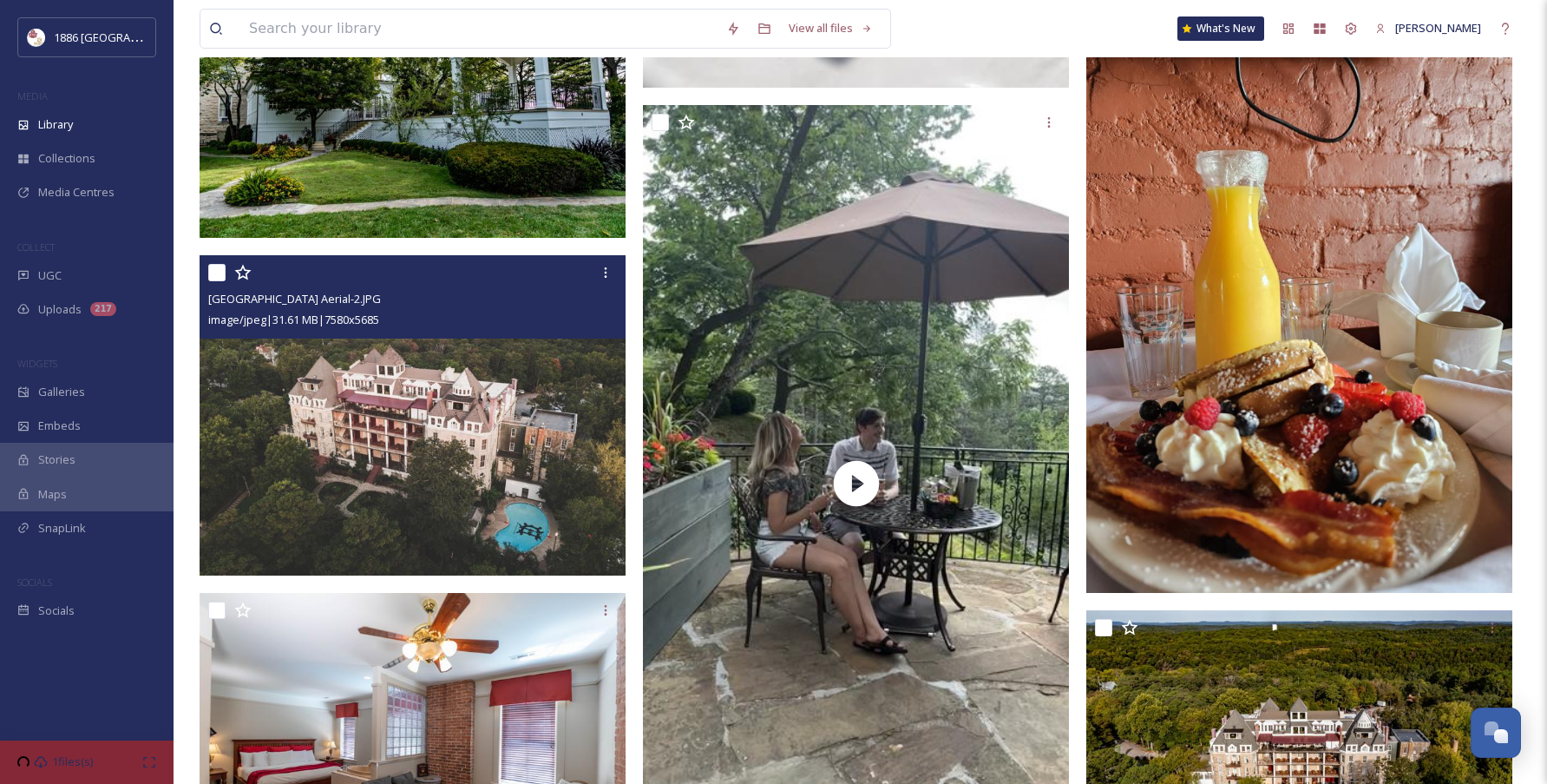
scroll to position [7382, 0]
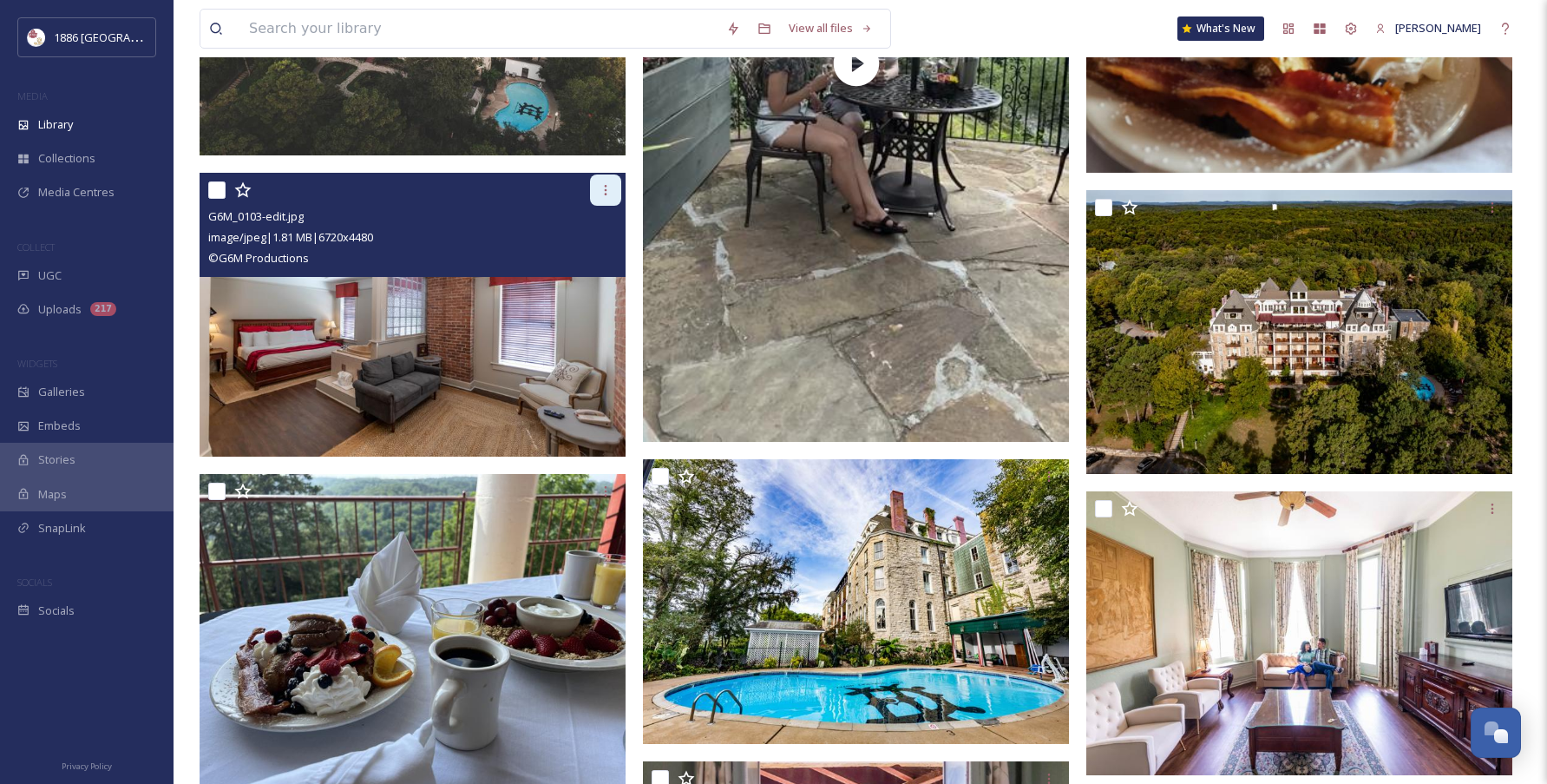
click at [607, 194] on icon at bounding box center [606, 190] width 13 height 13
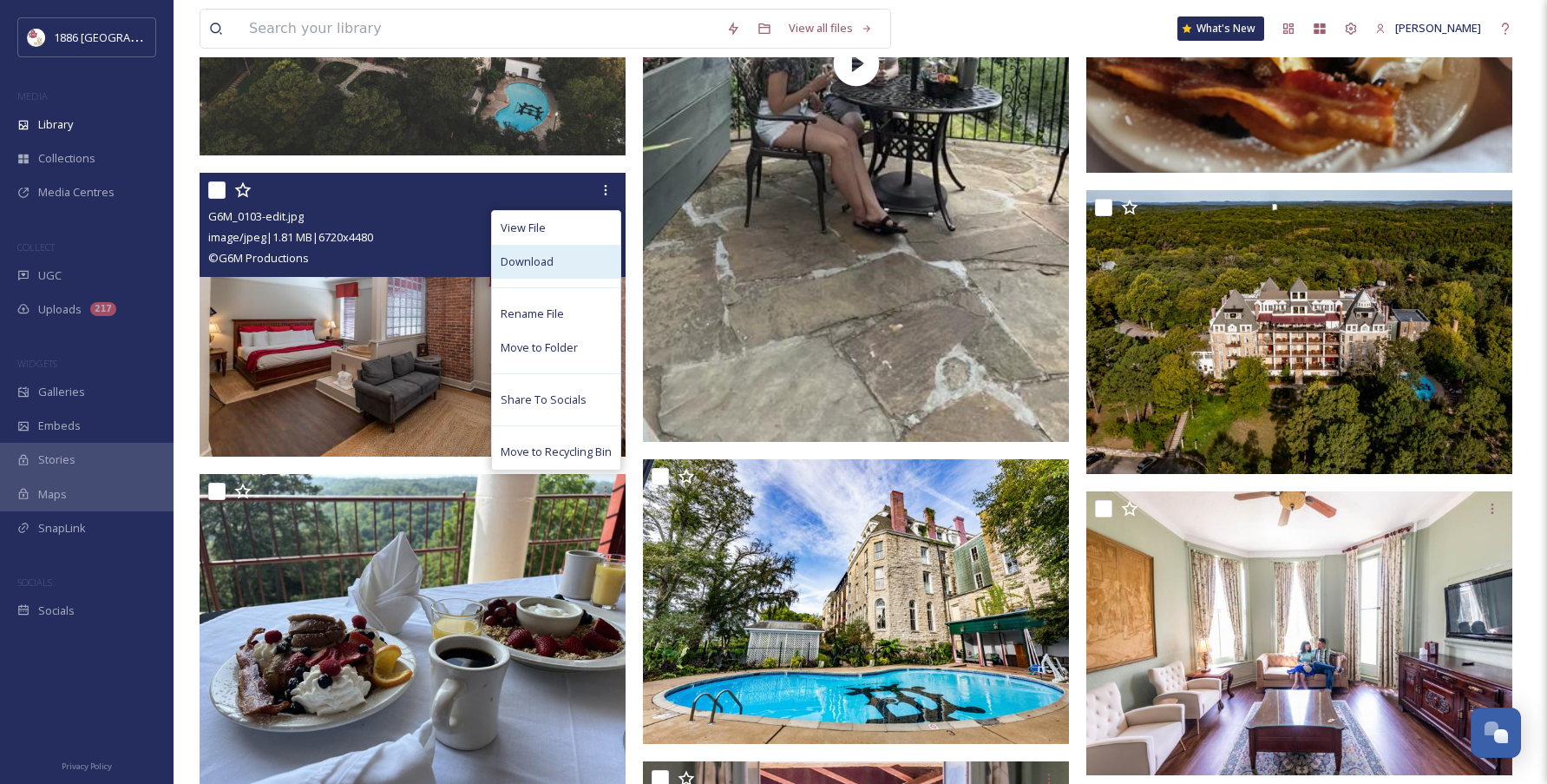
click at [595, 260] on div "Download" at bounding box center [557, 261] width 129 height 34
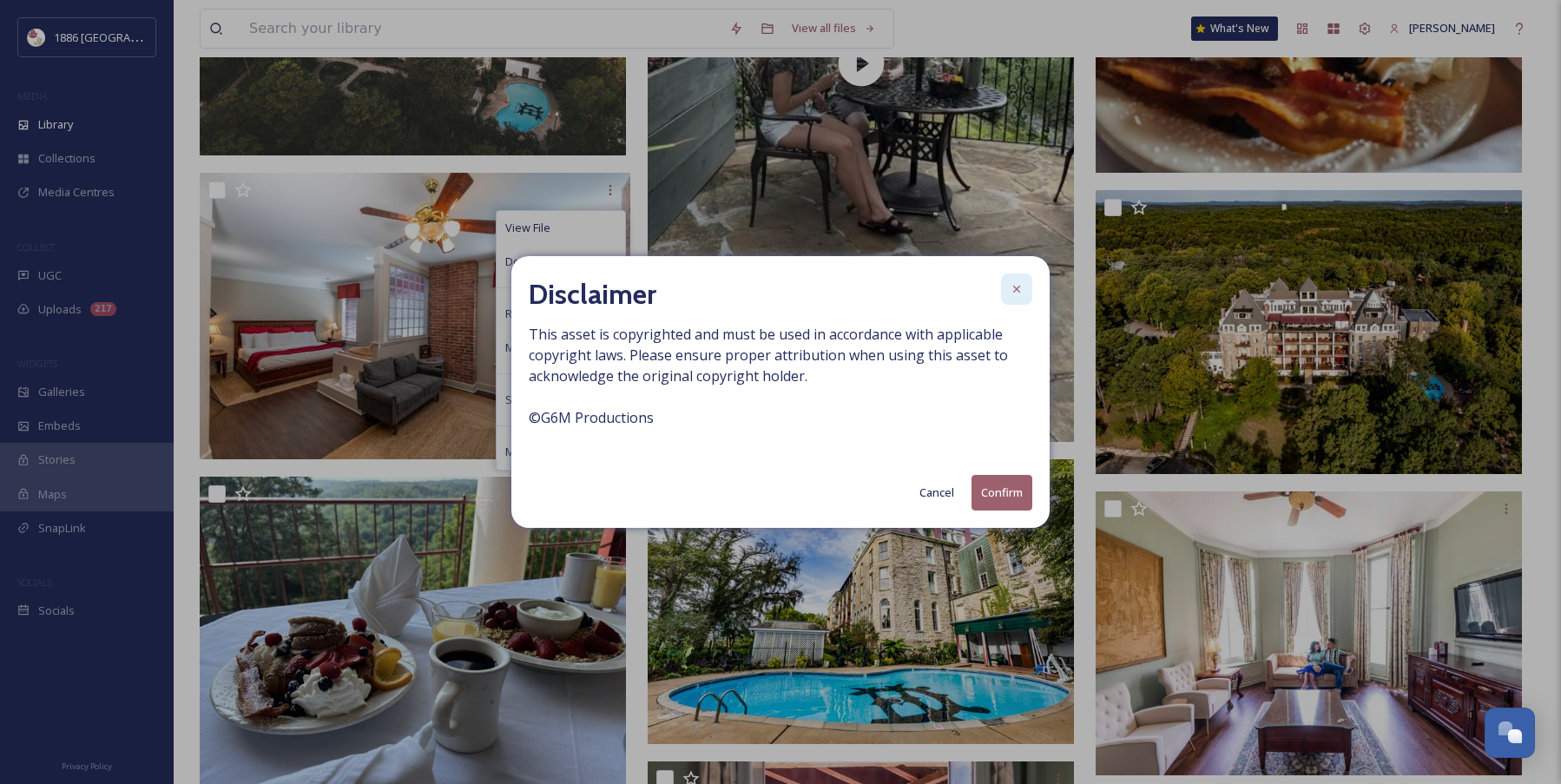
click at [1021, 286] on icon at bounding box center [1017, 289] width 13 height 13
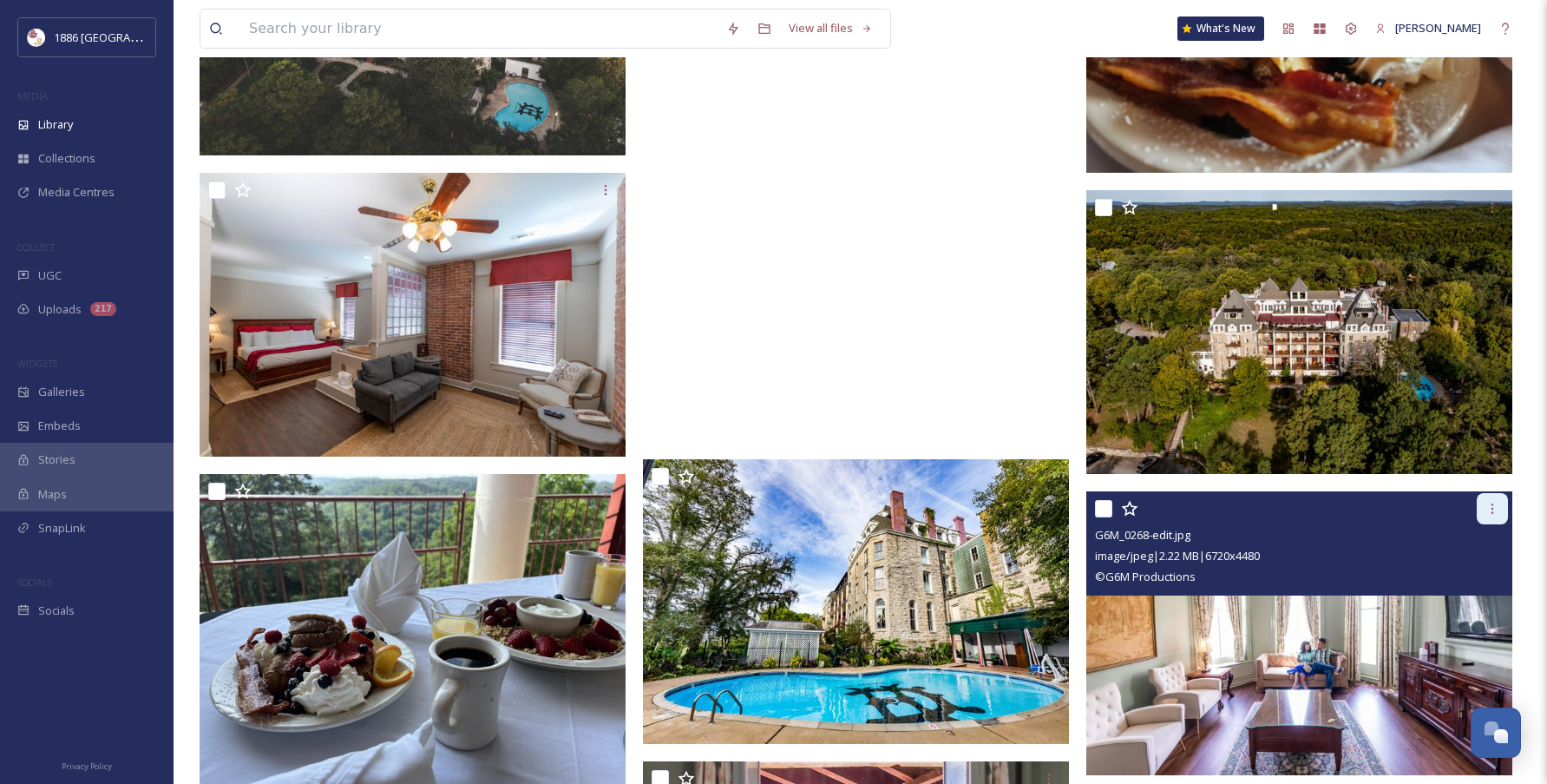
click at [1490, 515] on div at bounding box center [1492, 509] width 32 height 32
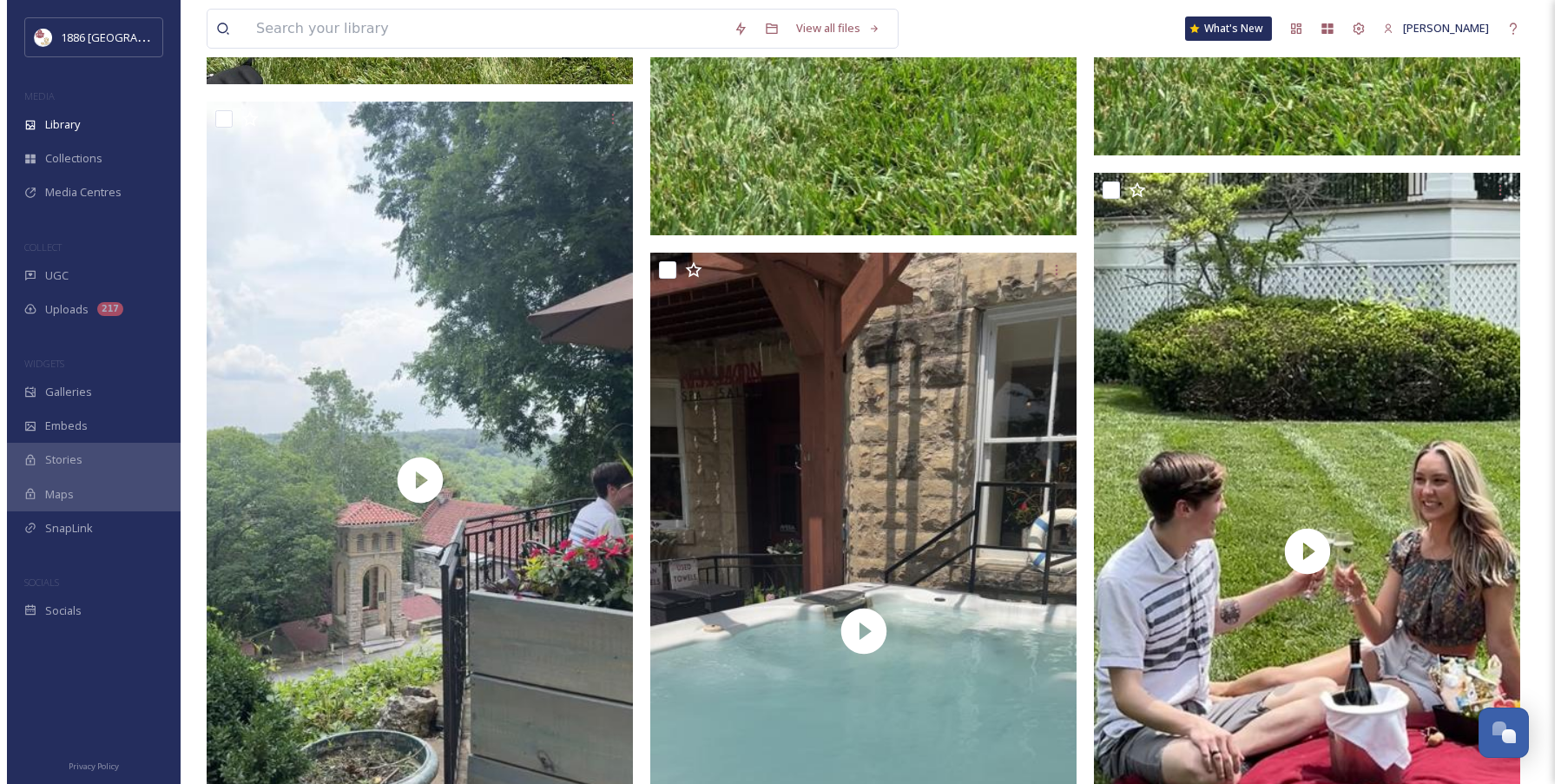
scroll to position [0, 0]
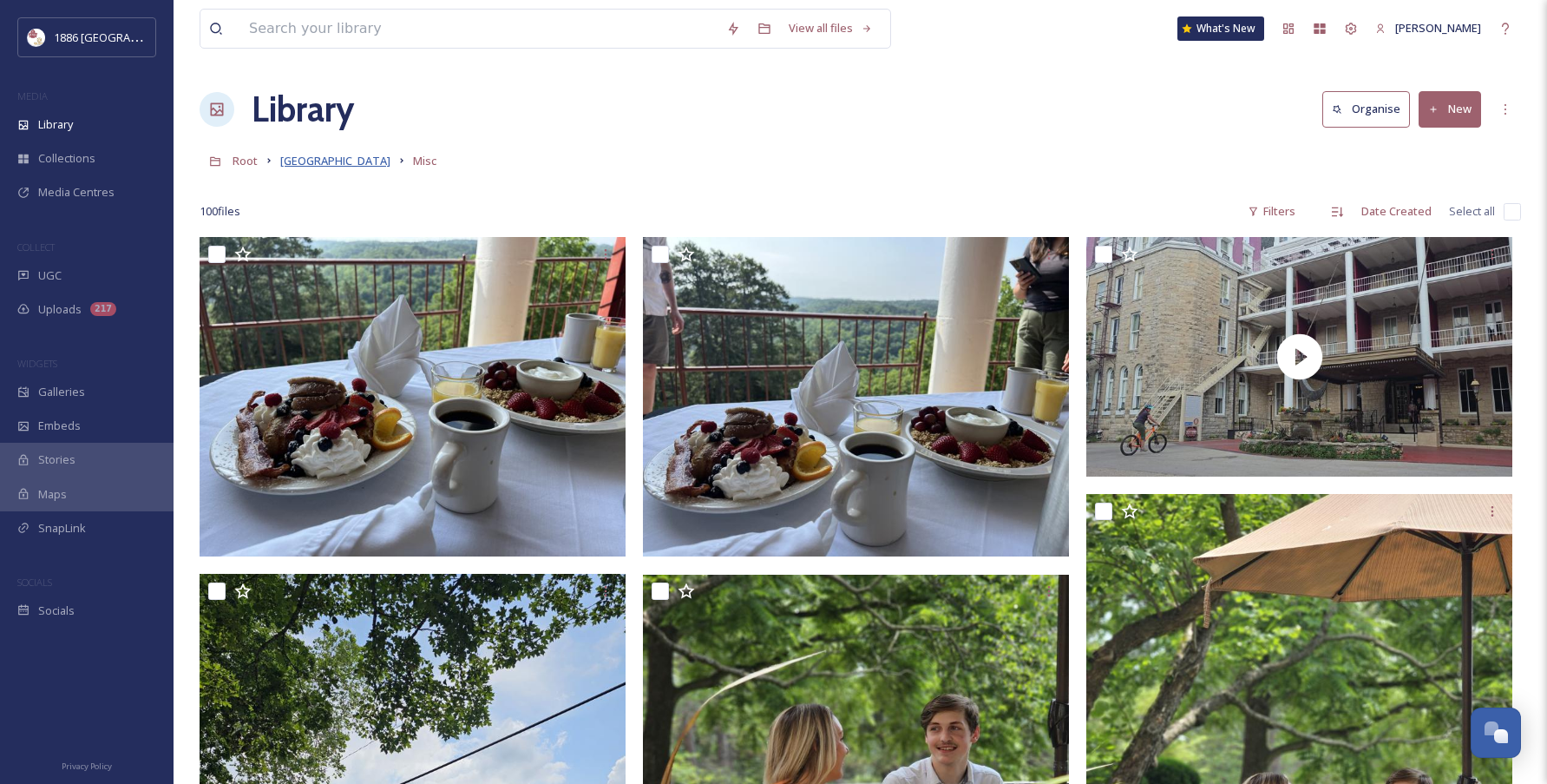
click at [319, 156] on span "[GEOGRAPHIC_DATA]" at bounding box center [335, 160] width 110 height 15
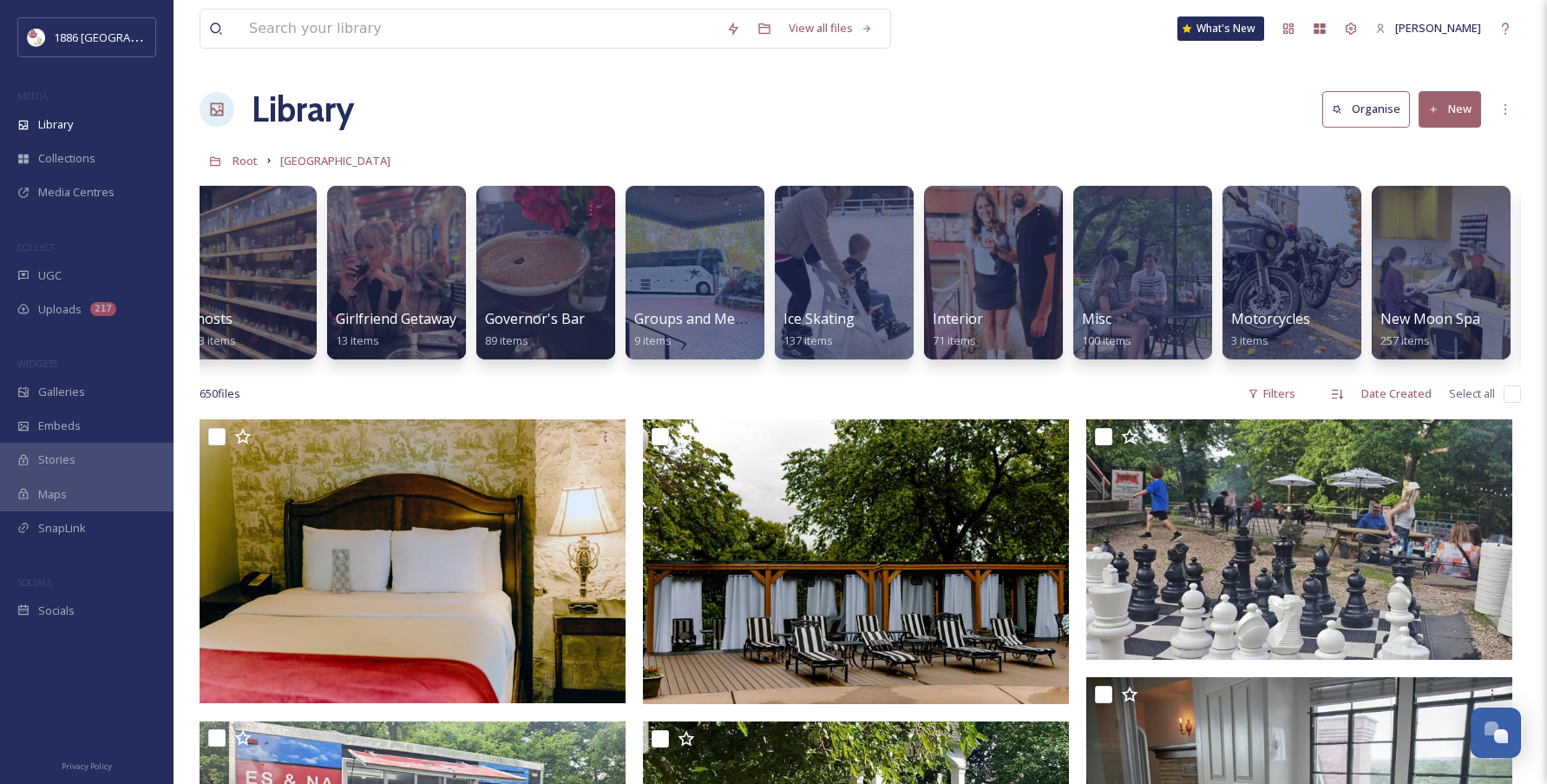
scroll to position [0, 1665]
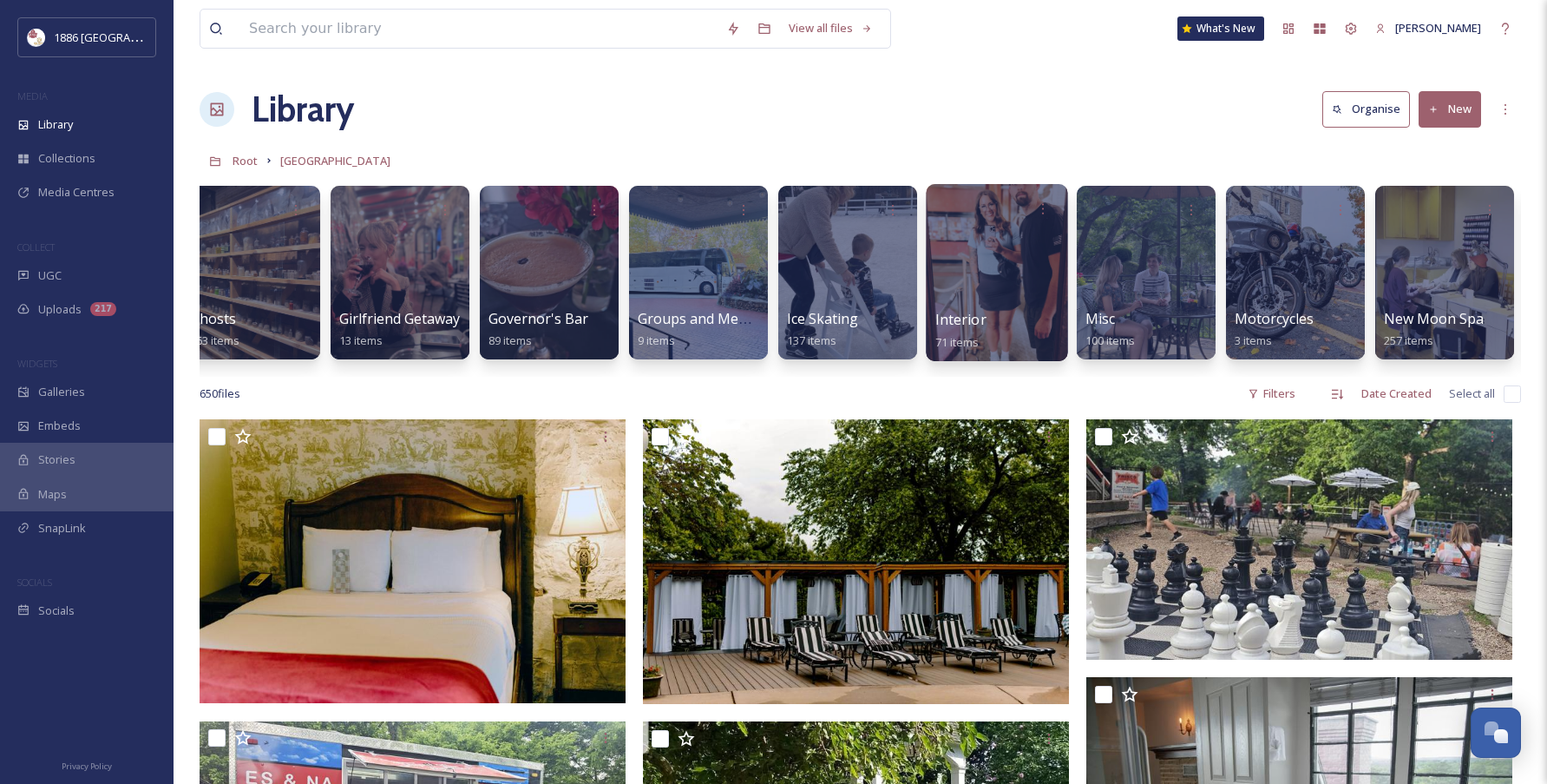
click at [983, 303] on div at bounding box center [996, 273] width 141 height 177
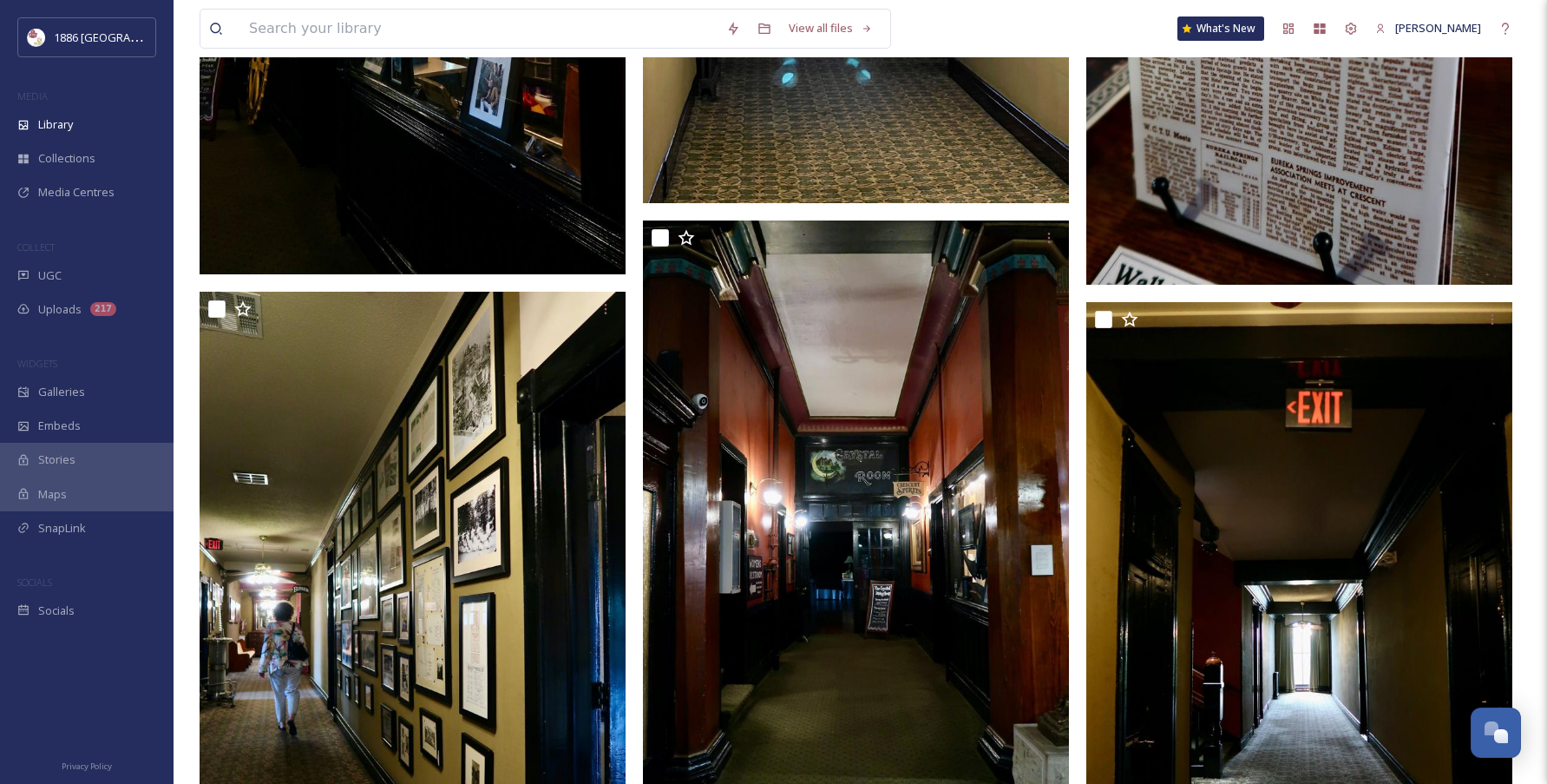
scroll to position [2868, 0]
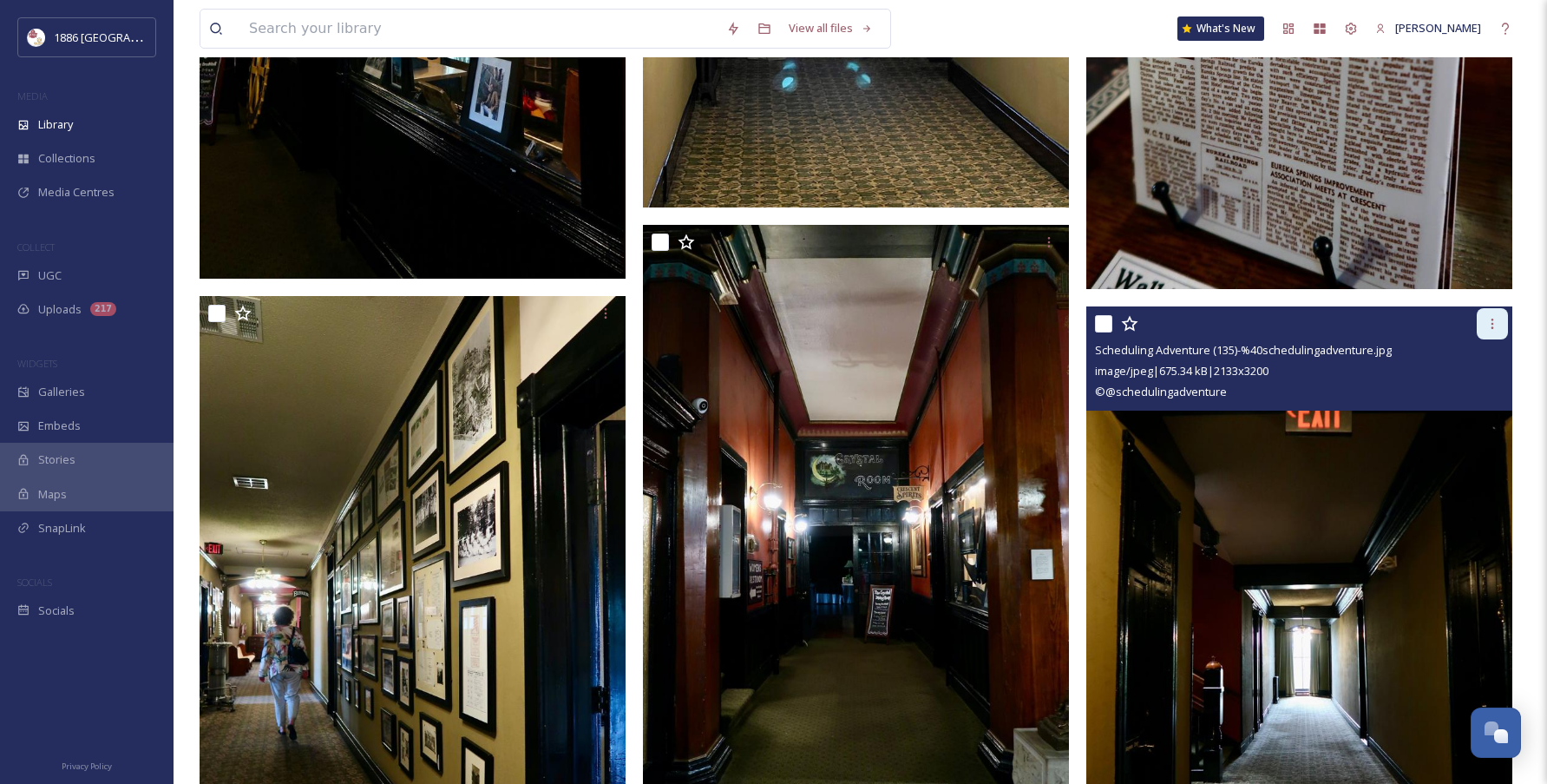
click at [1499, 315] on div at bounding box center [1492, 323] width 32 height 32
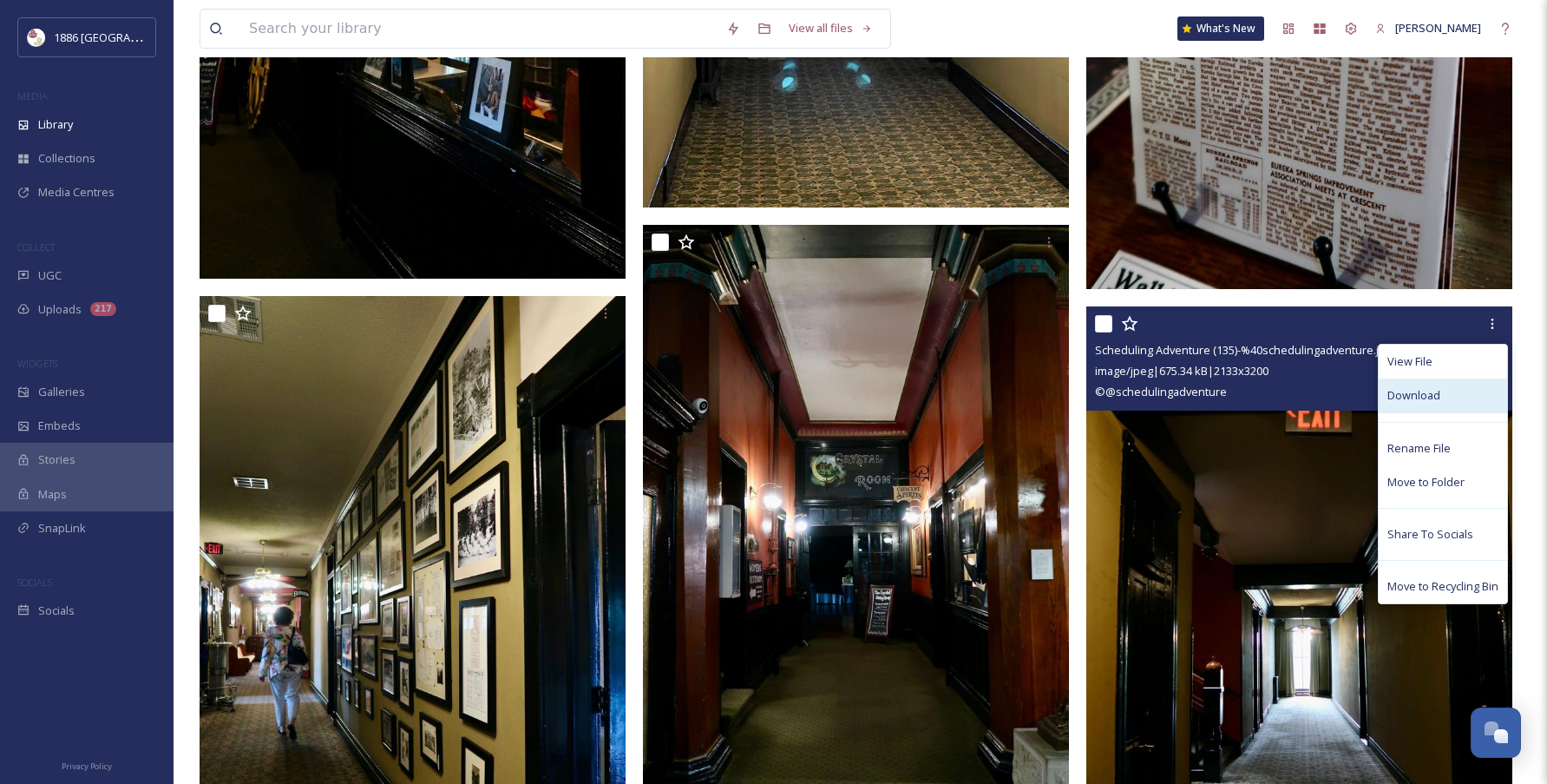
click at [1443, 379] on div "Download" at bounding box center [1443, 394] width 129 height 34
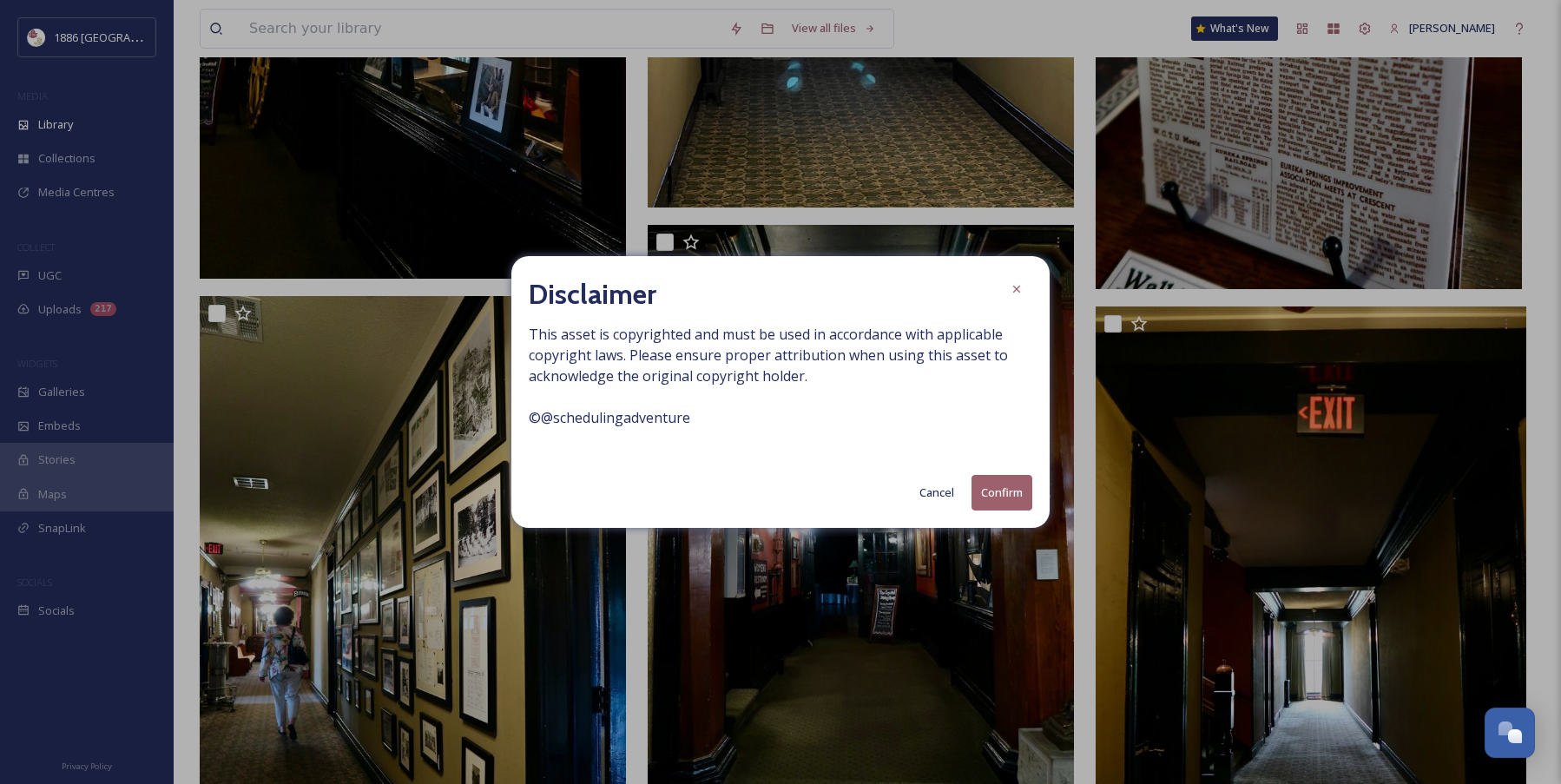
click at [930, 484] on button "Cancel" at bounding box center [937, 492] width 52 height 34
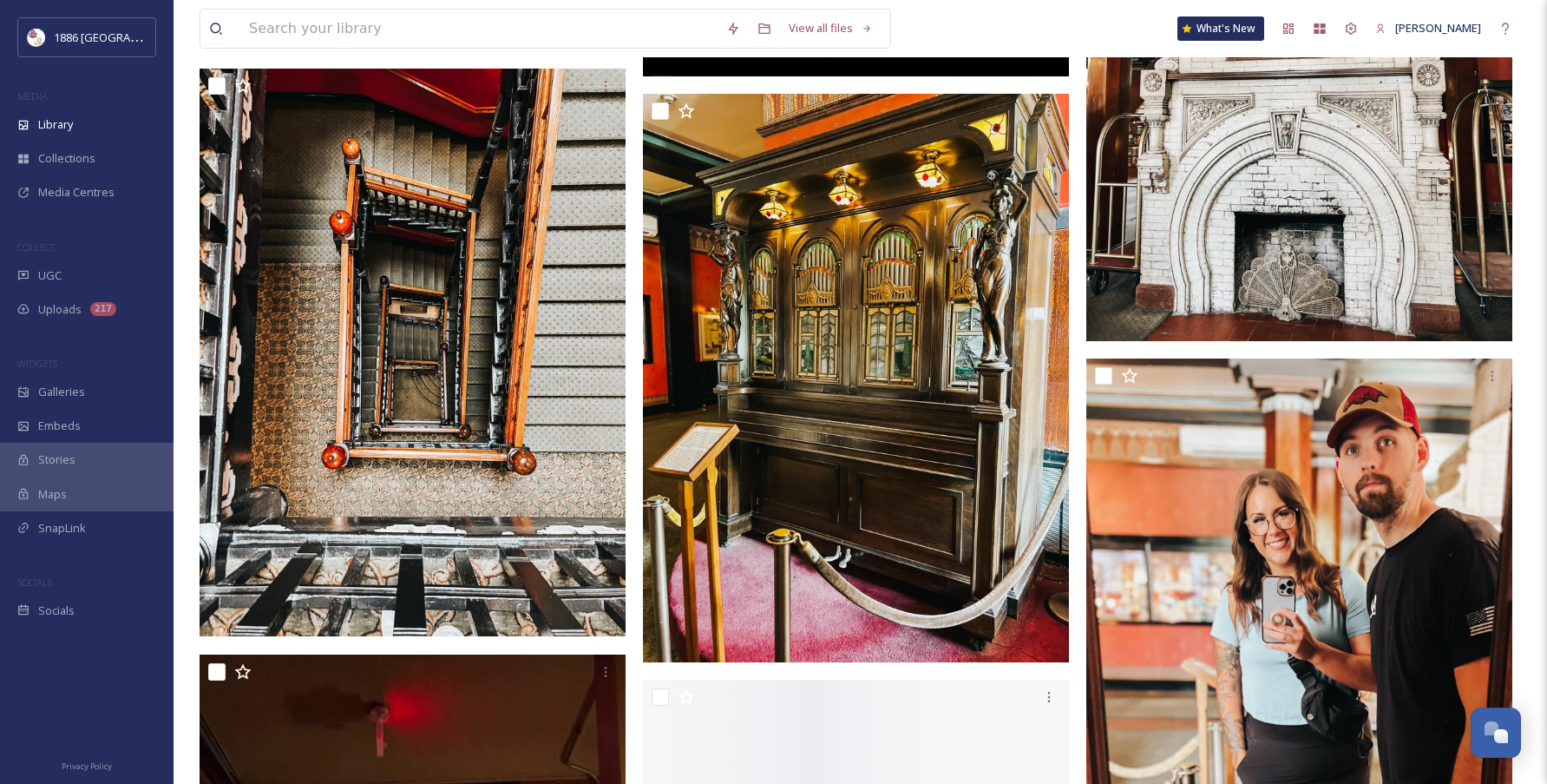
scroll to position [5680, 0]
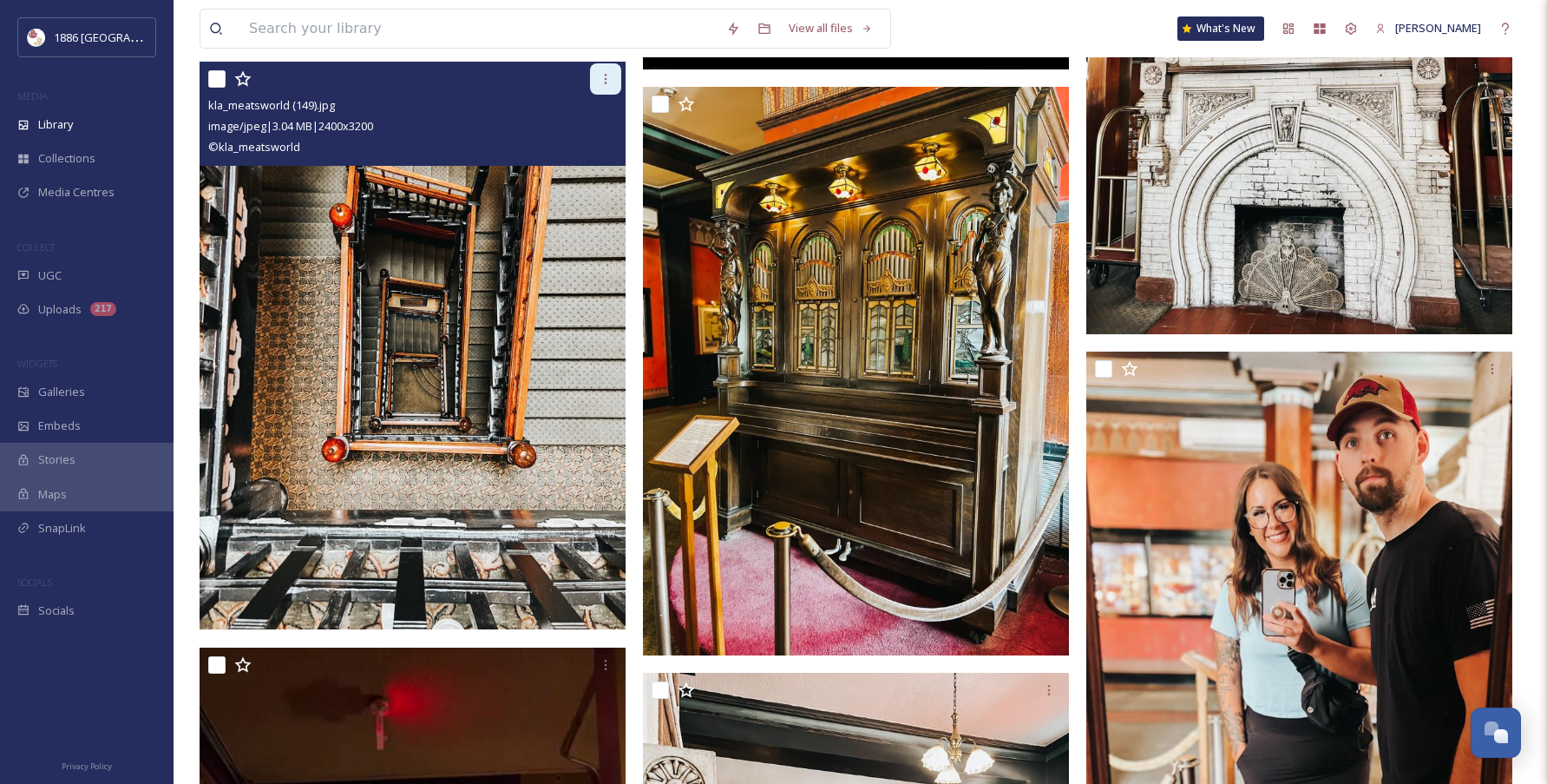
click at [605, 70] on div at bounding box center [606, 79] width 32 height 32
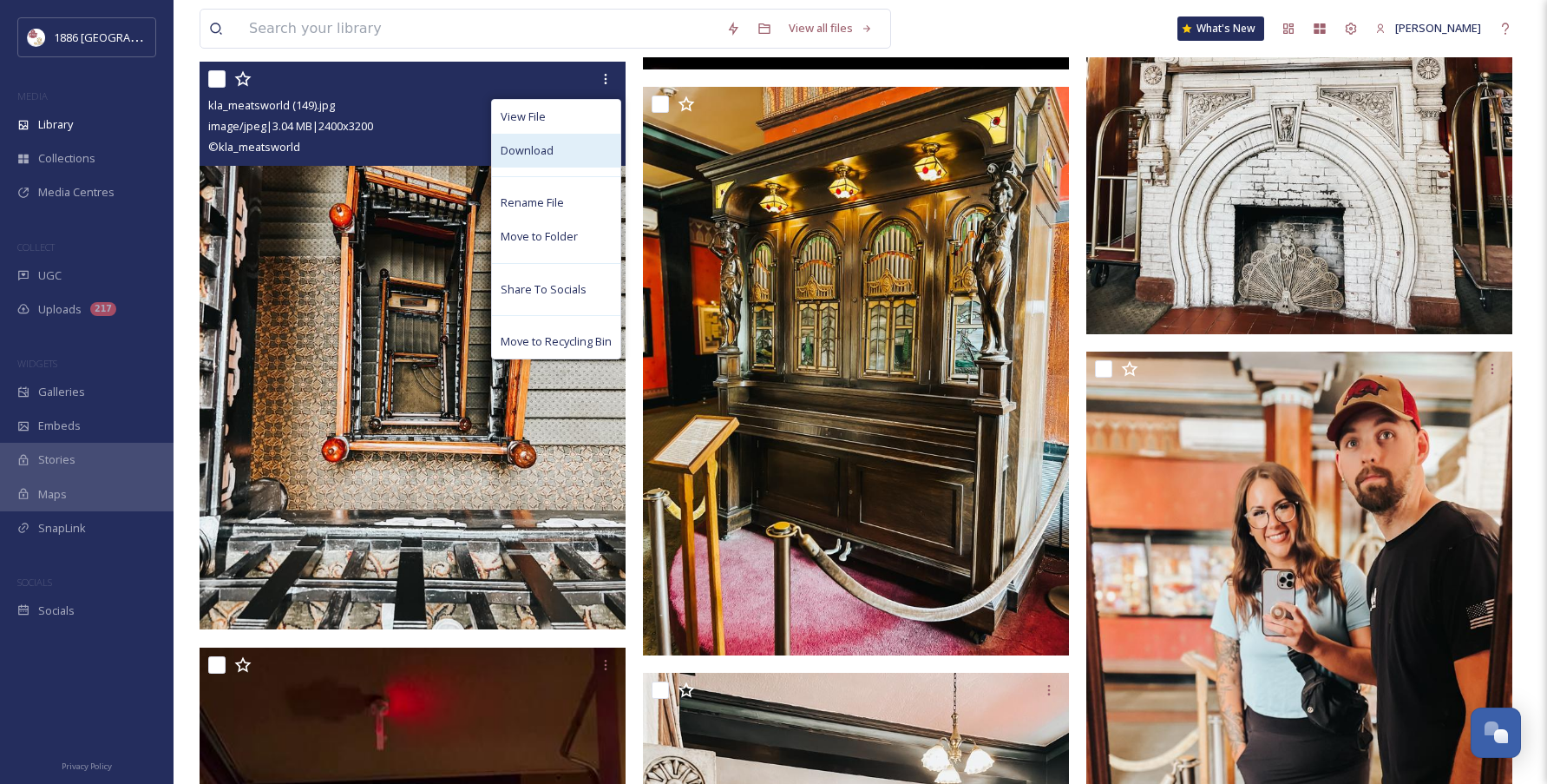
click at [587, 144] on div "Download" at bounding box center [557, 150] width 129 height 34
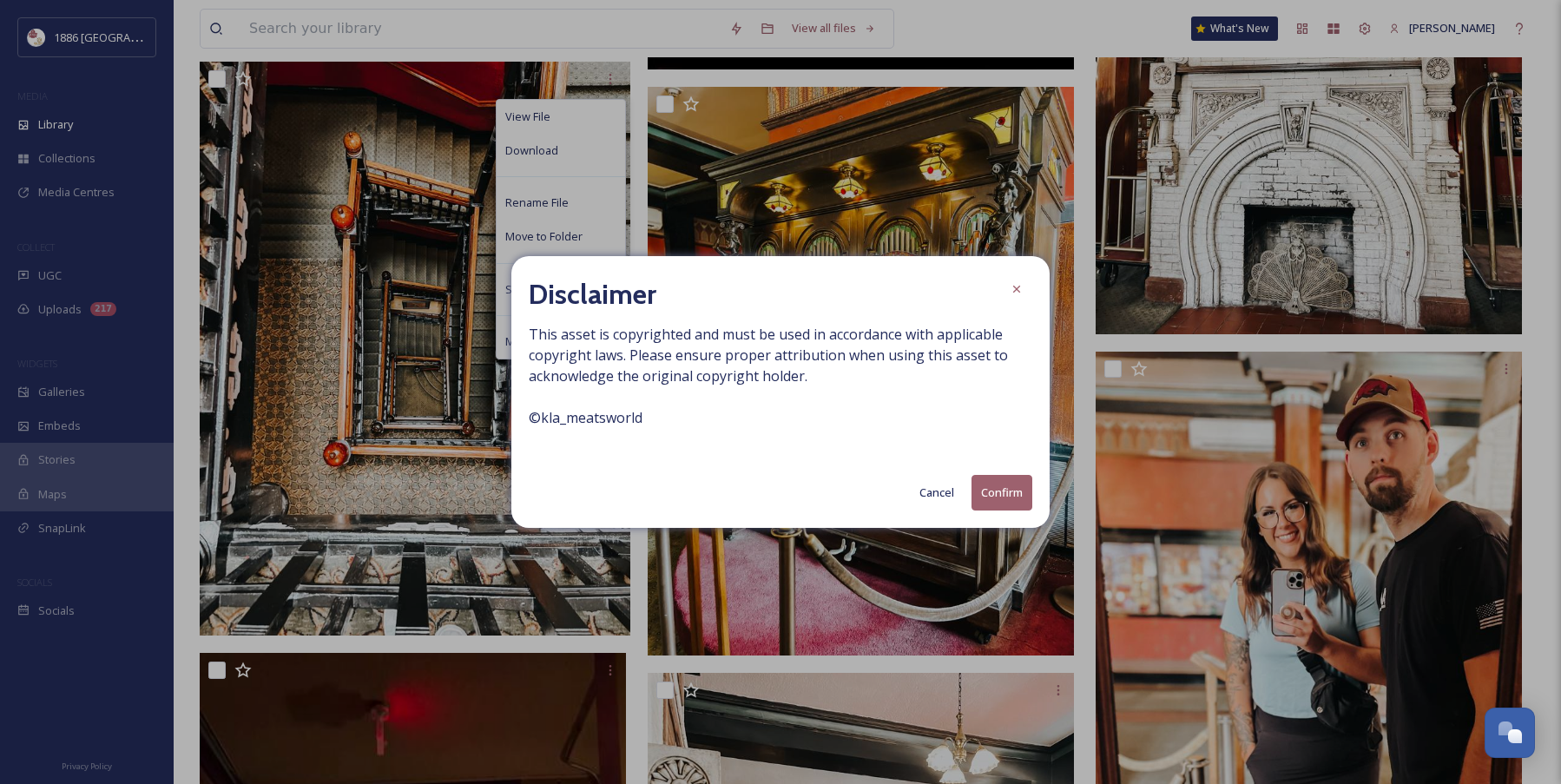
click at [919, 491] on button "Cancel" at bounding box center [937, 492] width 52 height 34
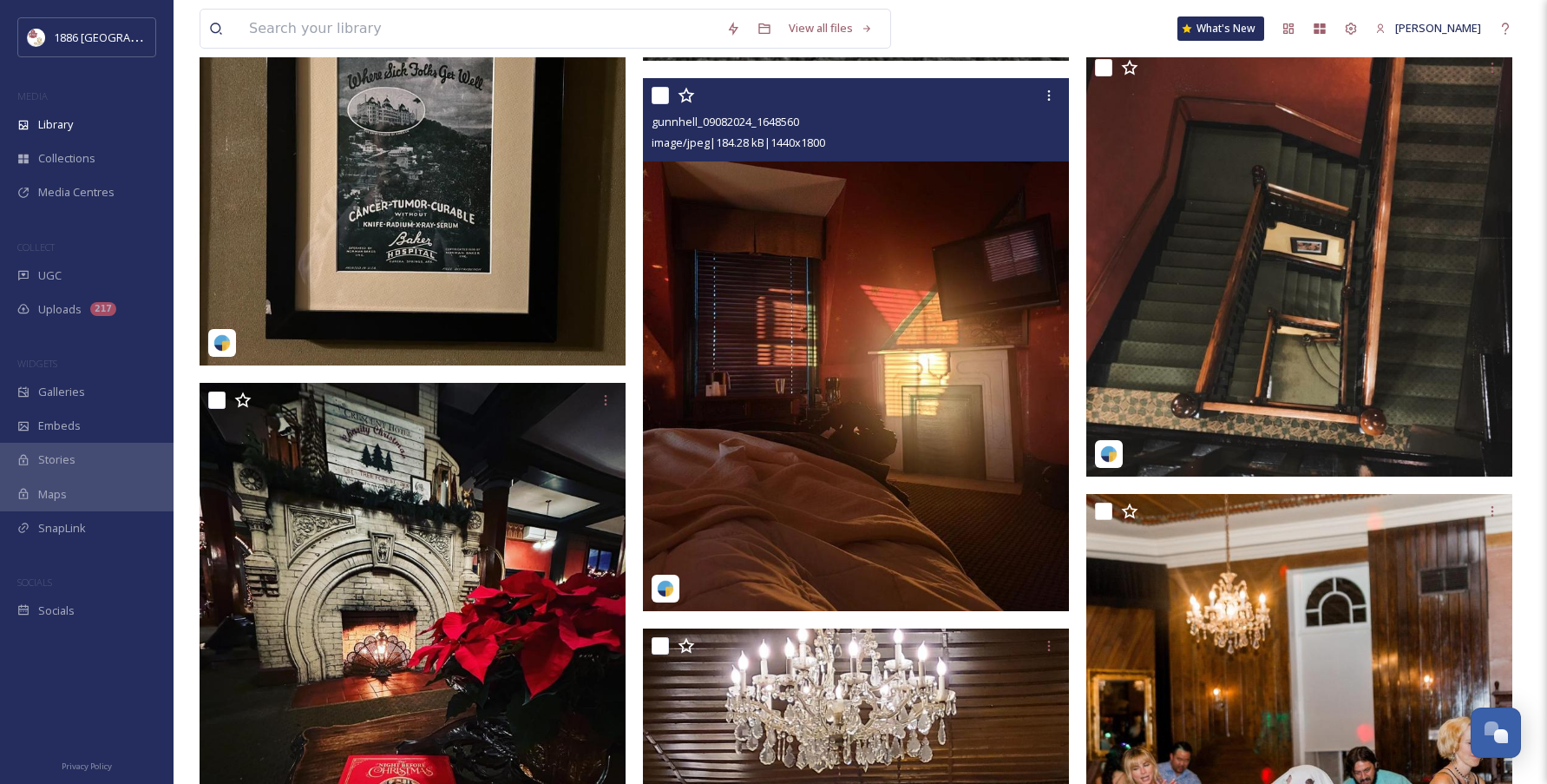
scroll to position [8612, 0]
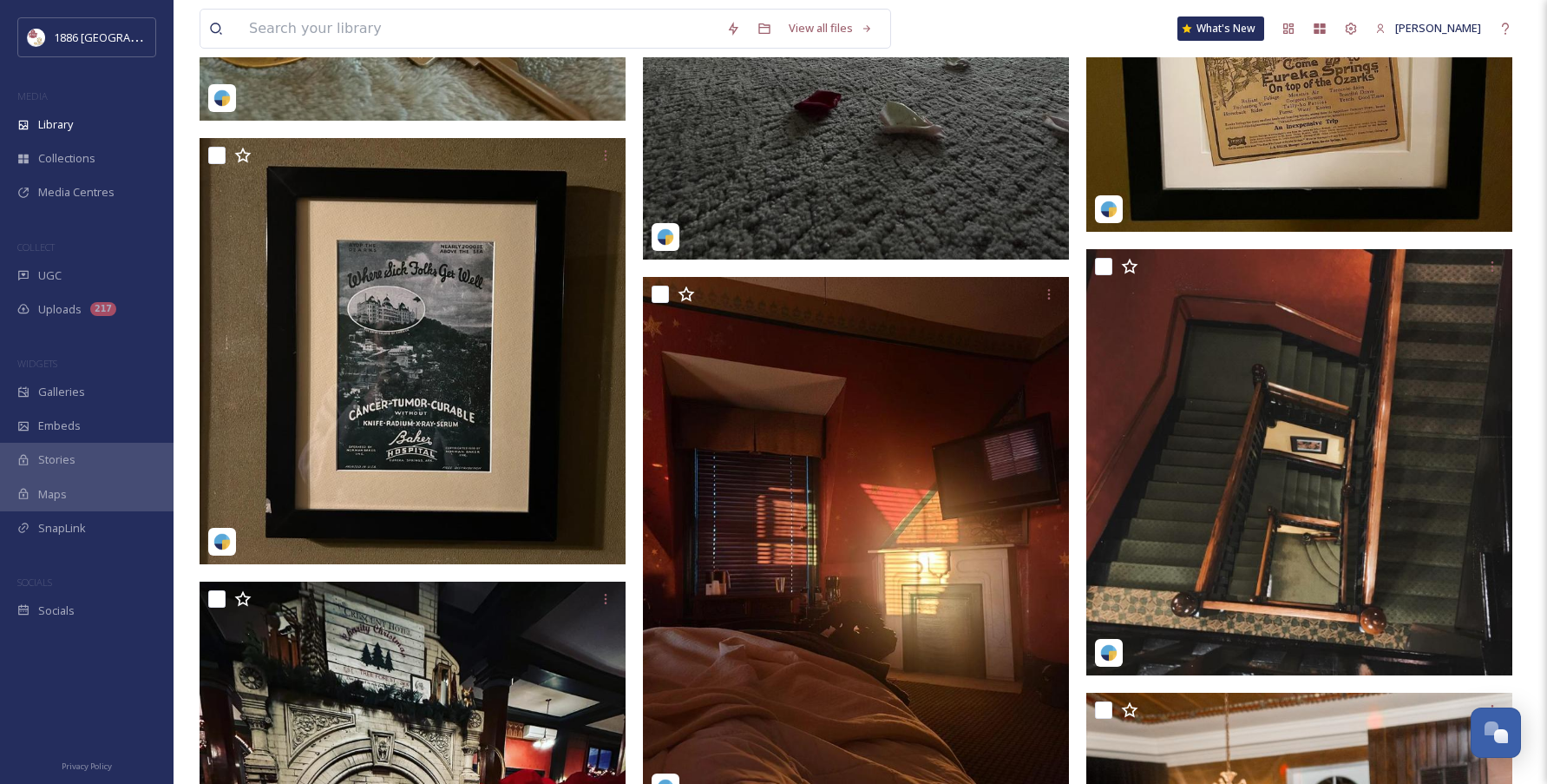
click at [1109, 210] on img at bounding box center [1109, 209] width 17 height 17
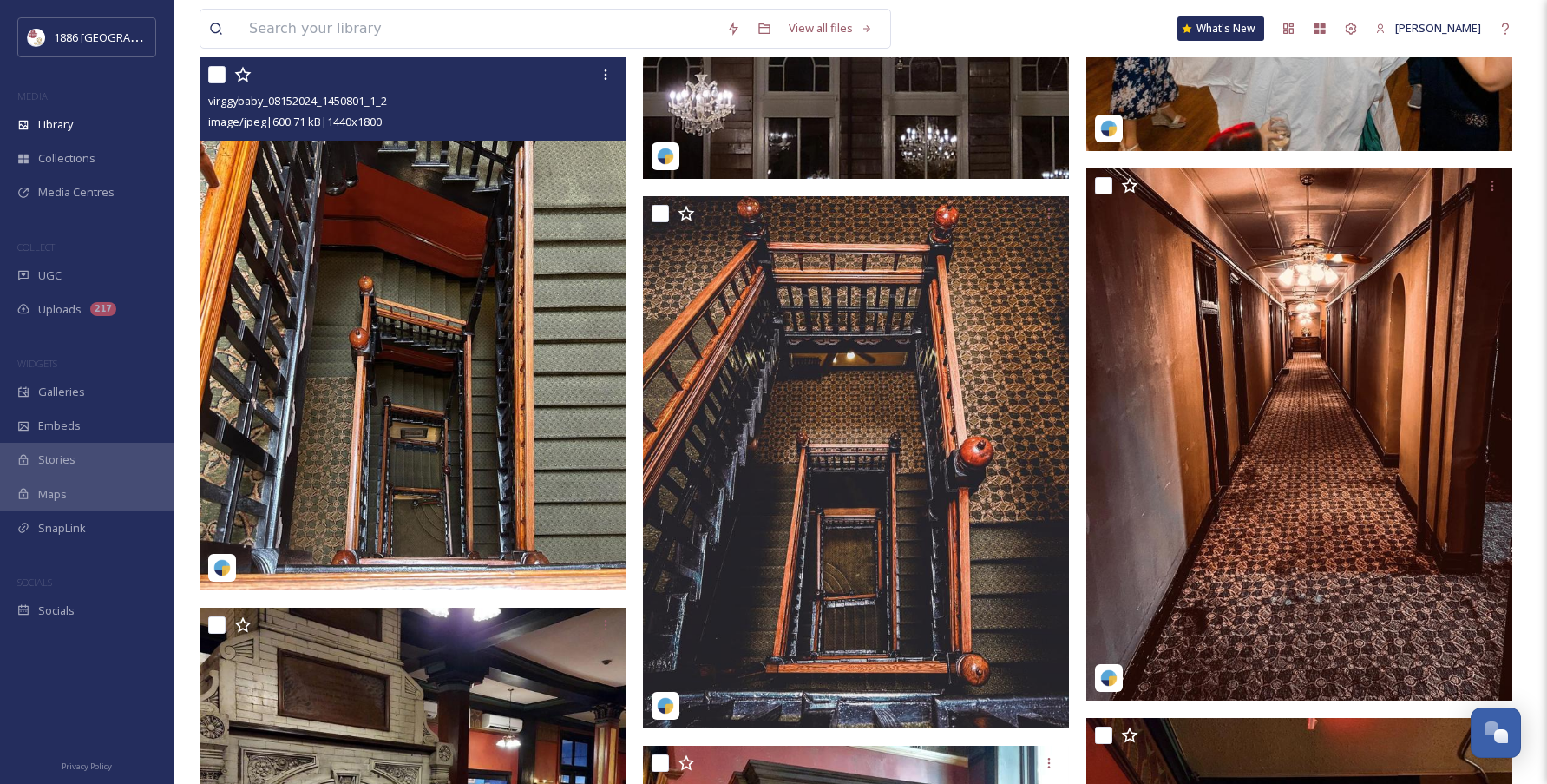
scroll to position [9616, 0]
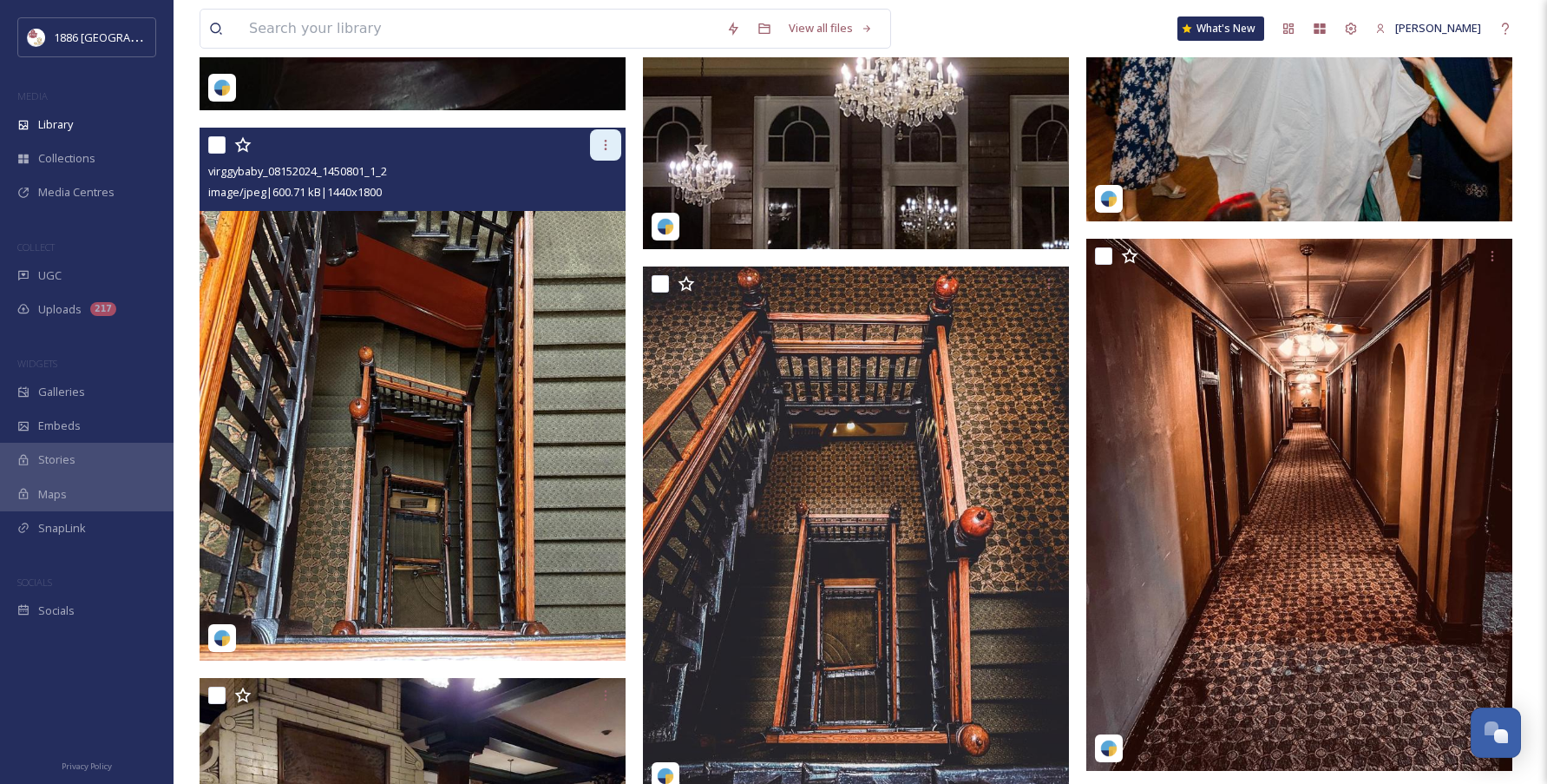
click at [611, 140] on icon at bounding box center [606, 145] width 13 height 13
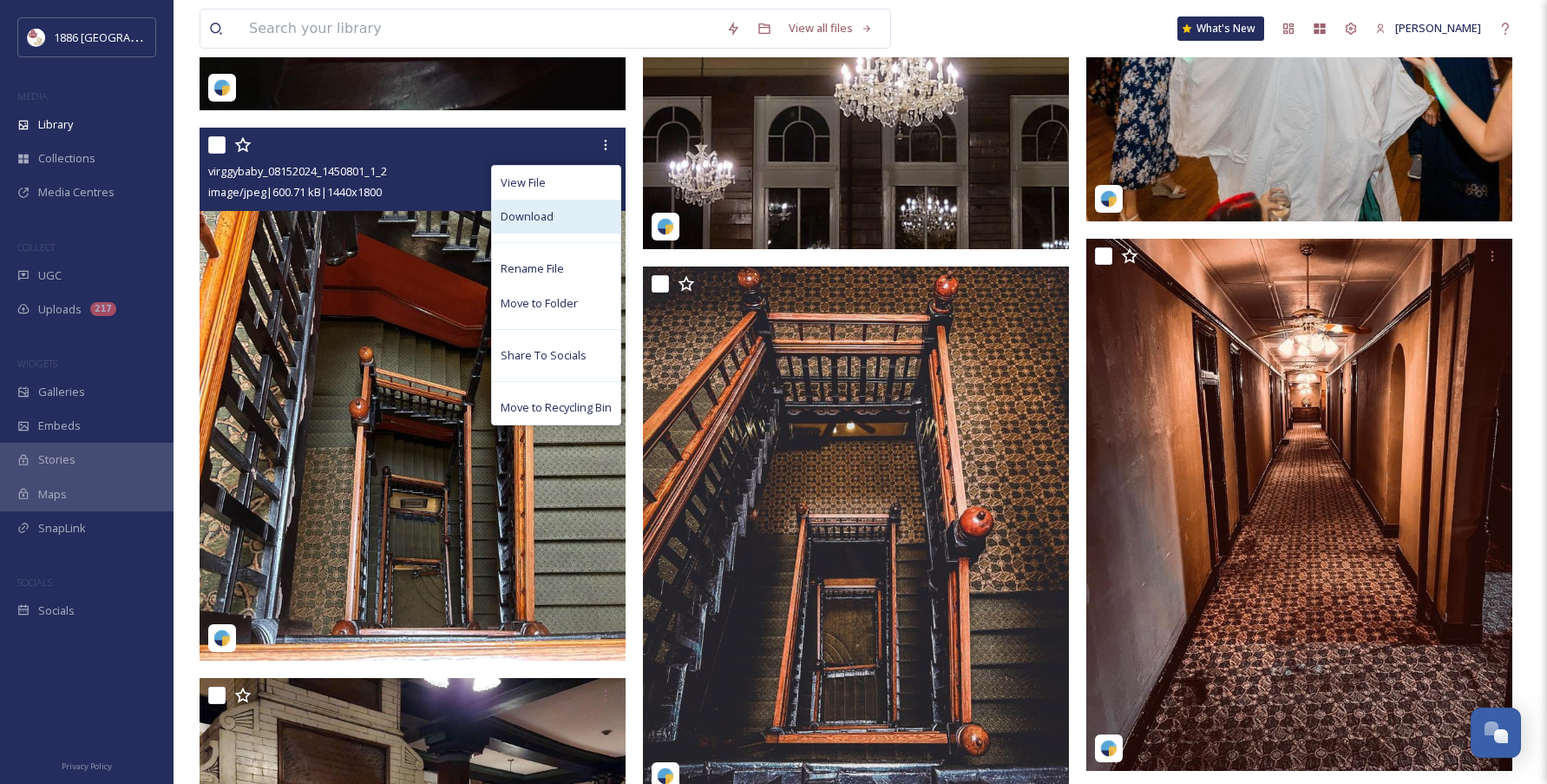
click at [592, 213] on div "Download" at bounding box center [557, 216] width 129 height 34
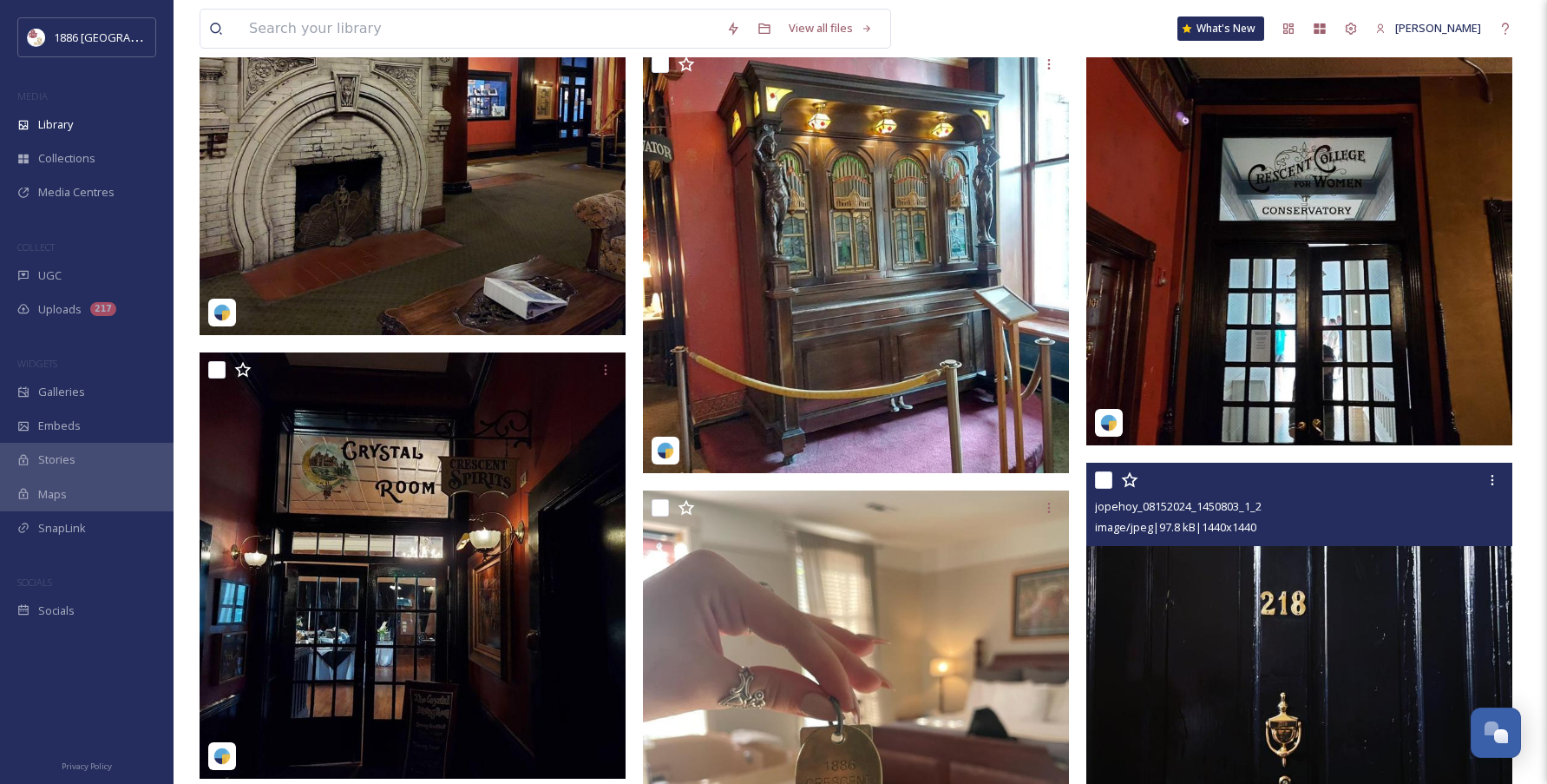
scroll to position [10383, 0]
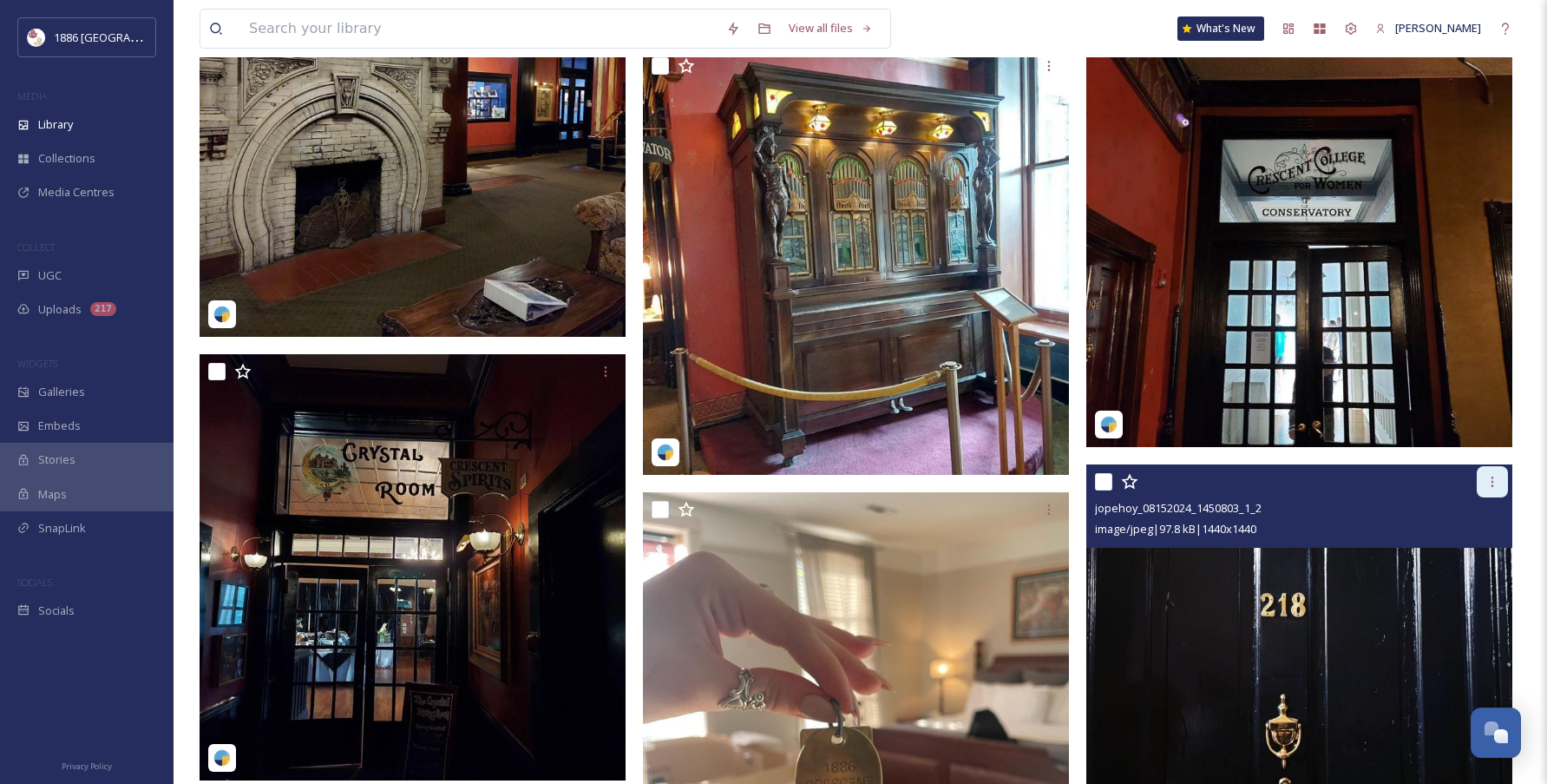
click at [1500, 490] on div at bounding box center [1492, 482] width 32 height 32
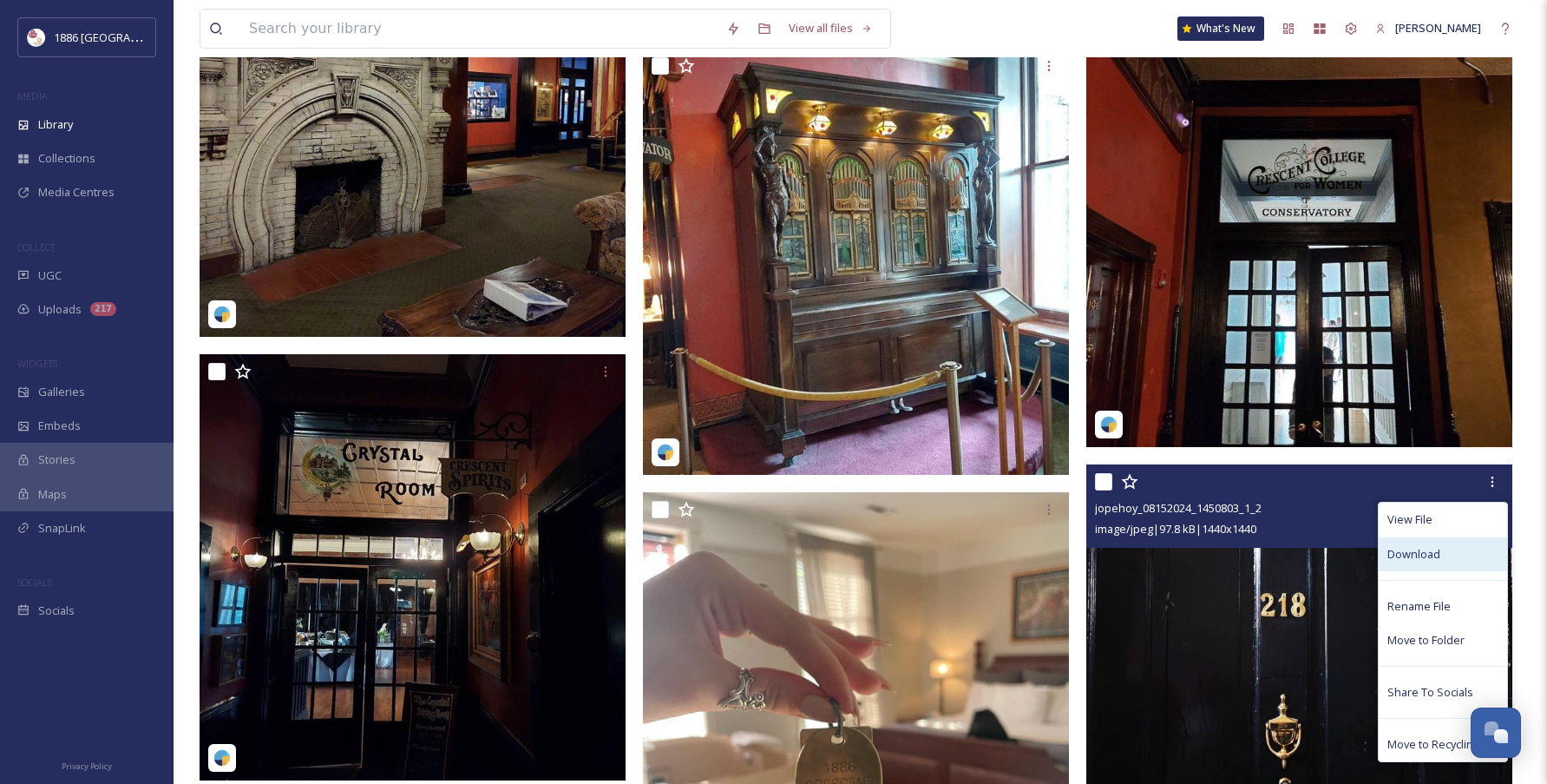
click at [1455, 555] on div "Download" at bounding box center [1443, 554] width 129 height 34
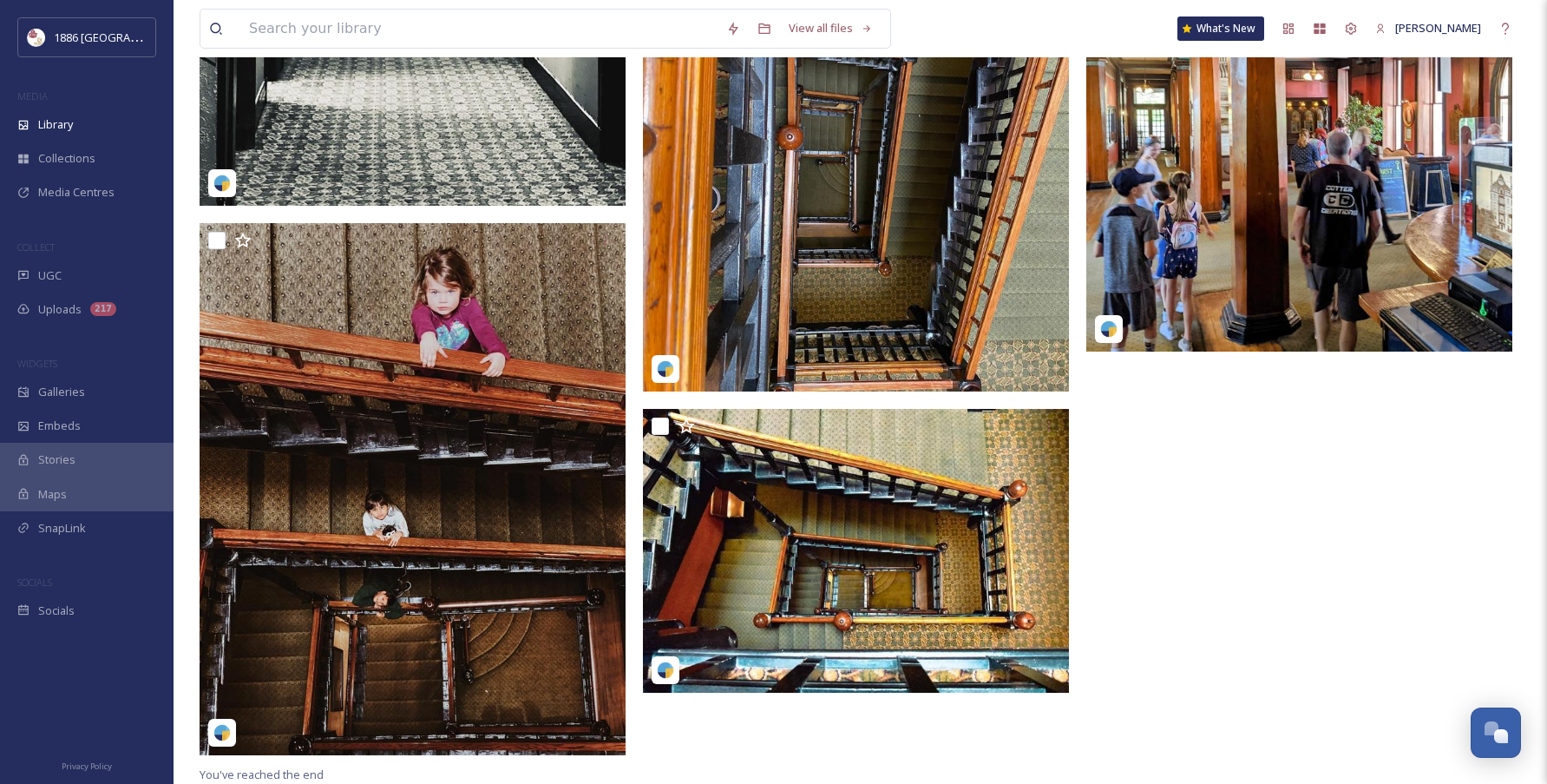
scroll to position [12360, 0]
